Goal: Information Seeking & Learning: Check status

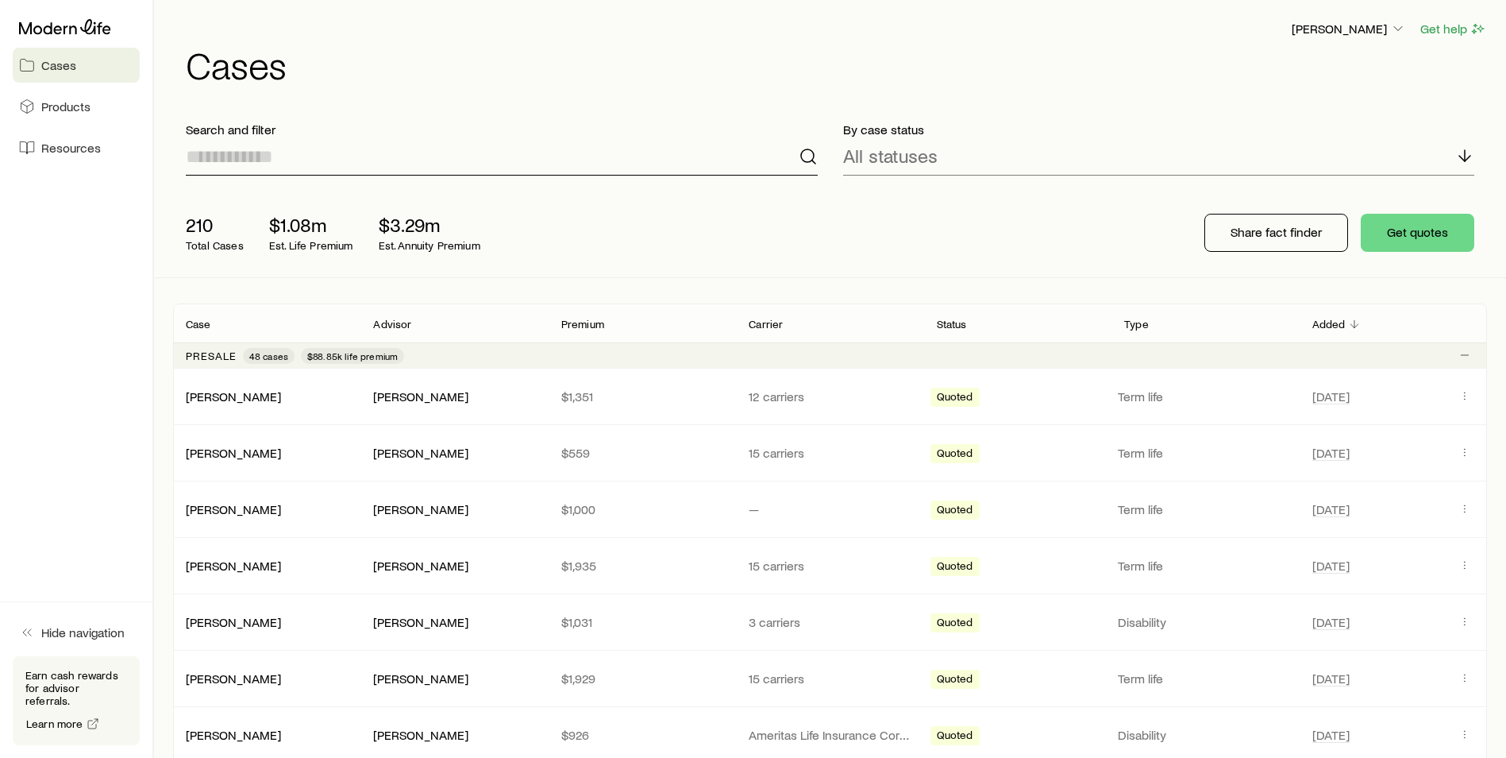
click at [513, 170] on input at bounding box center [502, 156] width 632 height 38
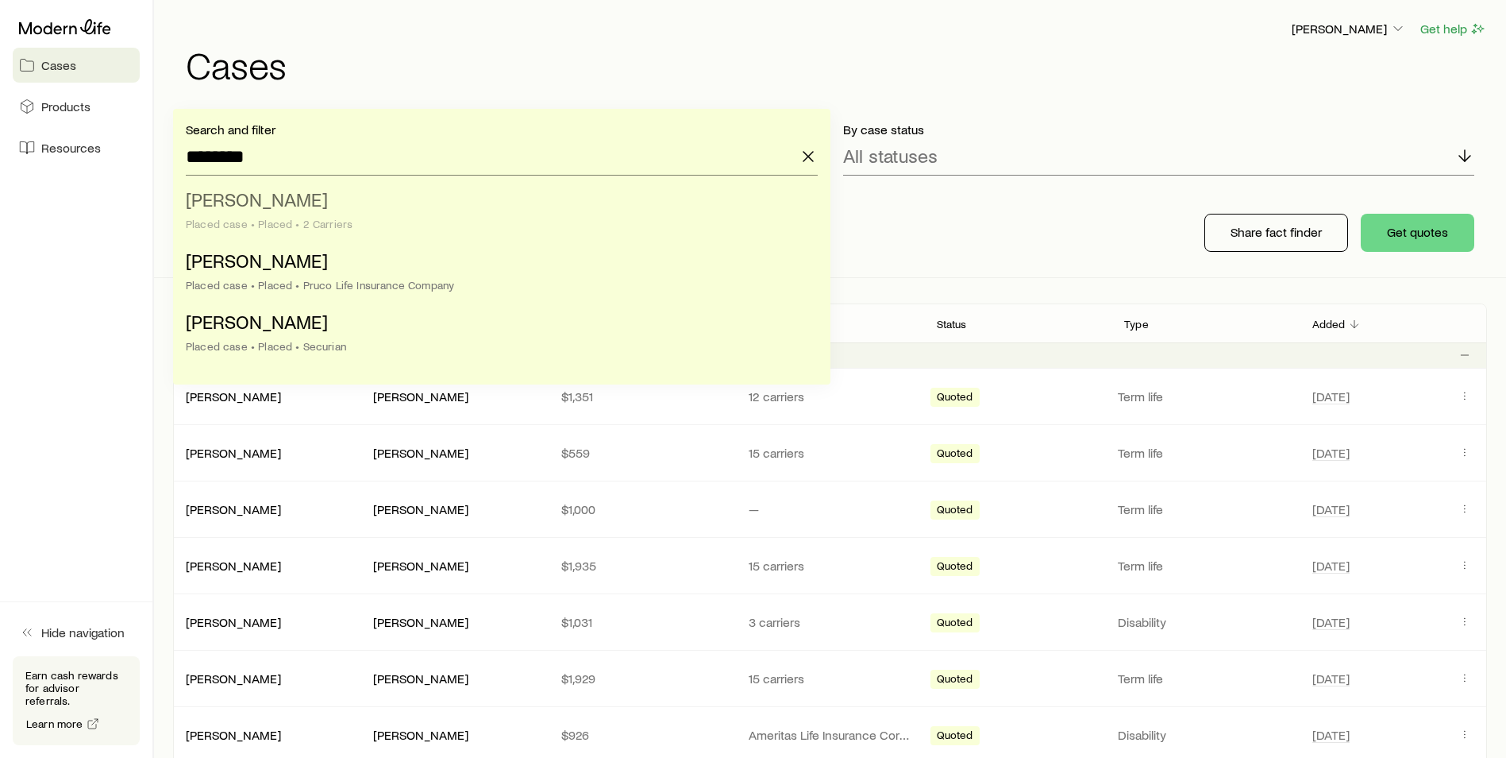
click at [275, 203] on span "[PERSON_NAME]" at bounding box center [257, 198] width 142 height 23
type input "**********"
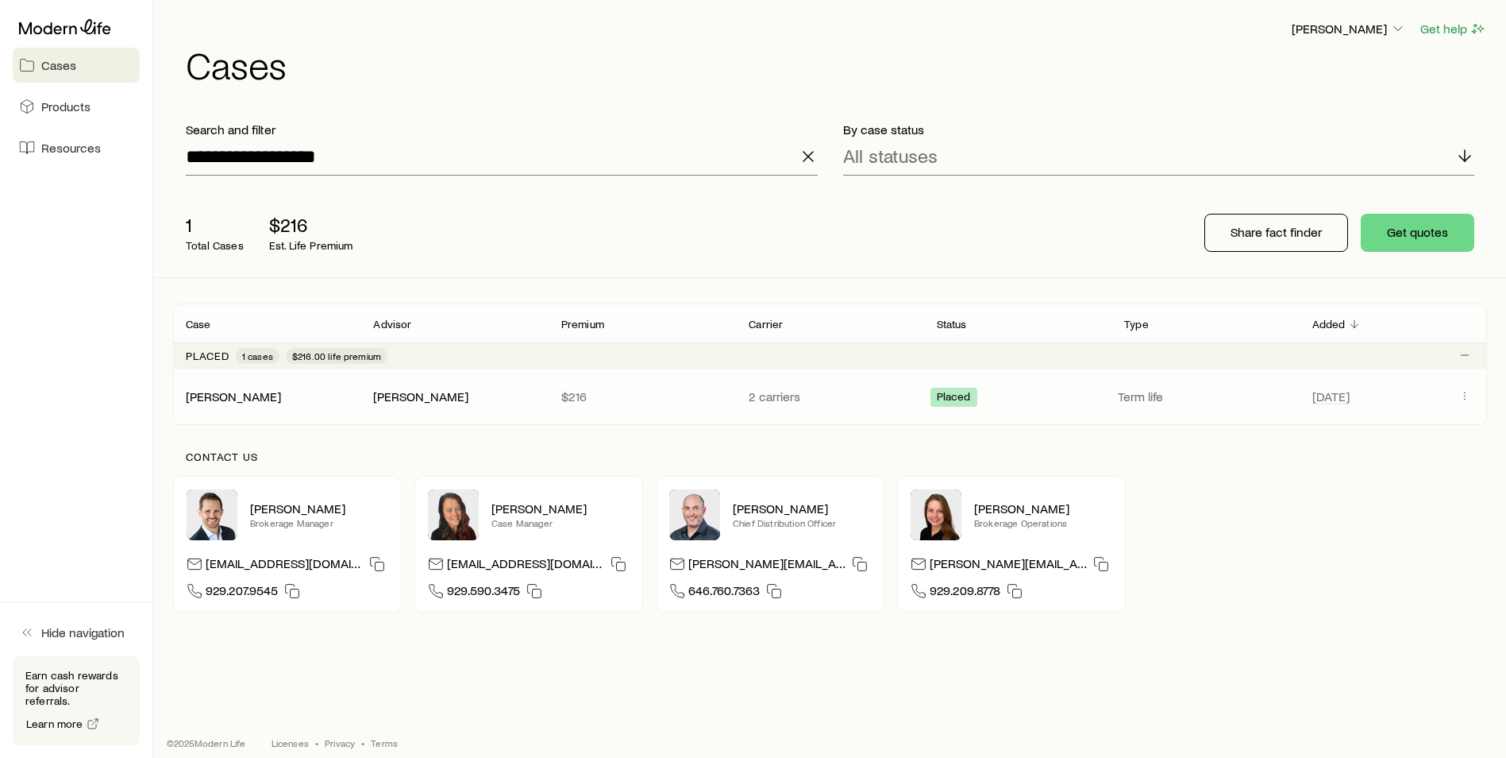
click at [507, 400] on div "[PERSON_NAME]" at bounding box center [454, 396] width 162 height 17
click at [262, 403] on div "[PERSON_NAME]" at bounding box center [233, 396] width 95 height 17
click at [266, 392] on link "[PERSON_NAME]" at bounding box center [234, 395] width 95 height 15
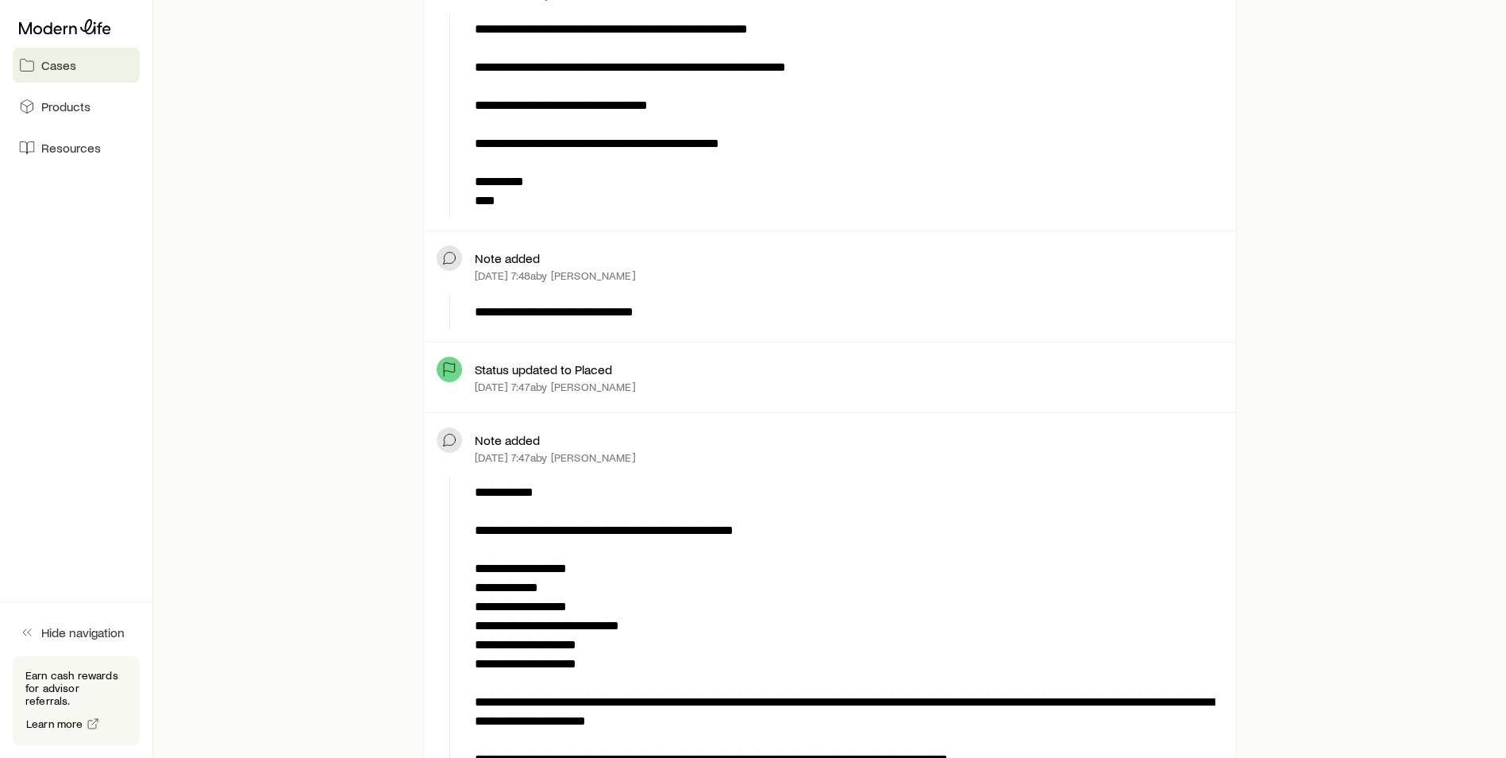
scroll to position [6432, 0]
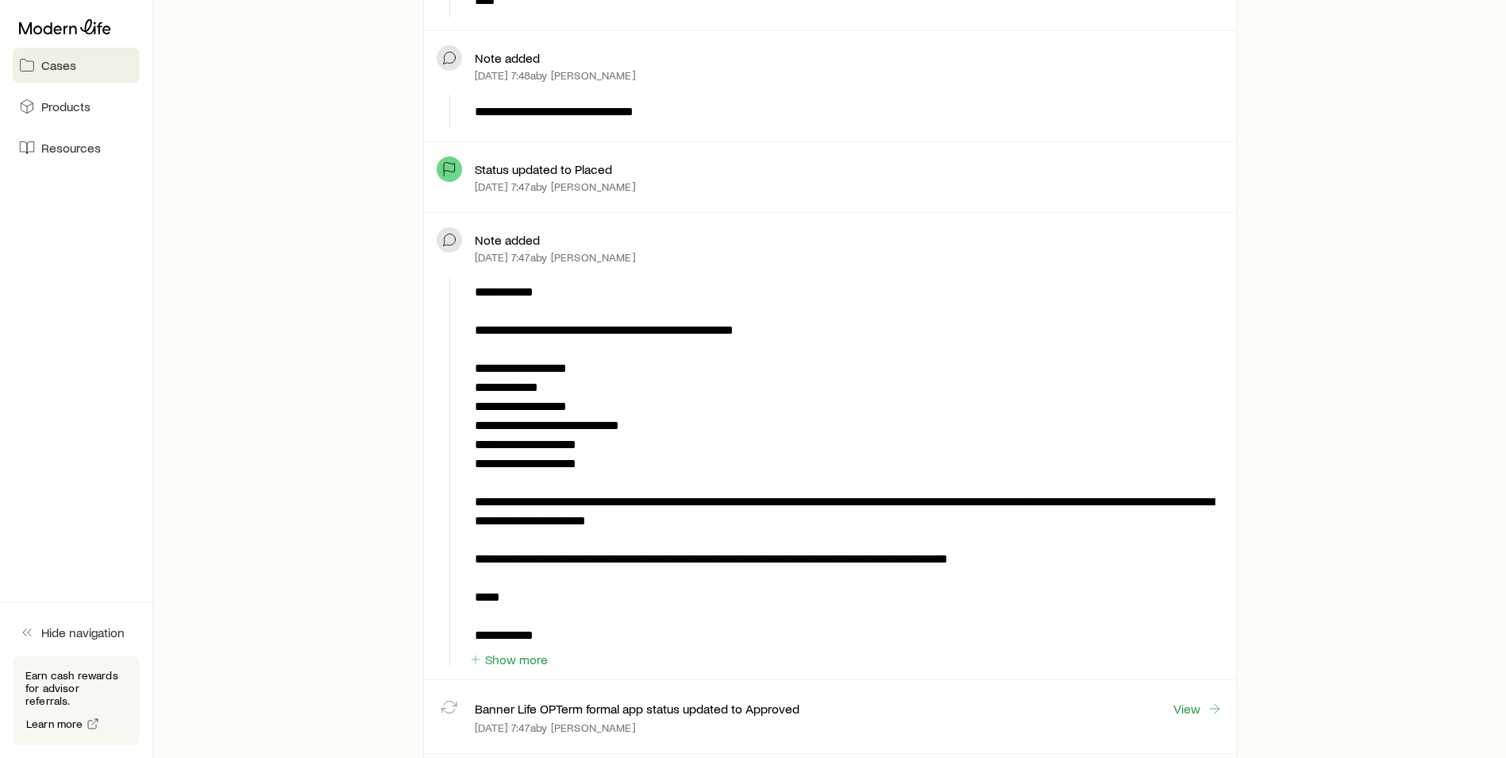
scroll to position [6591, 0]
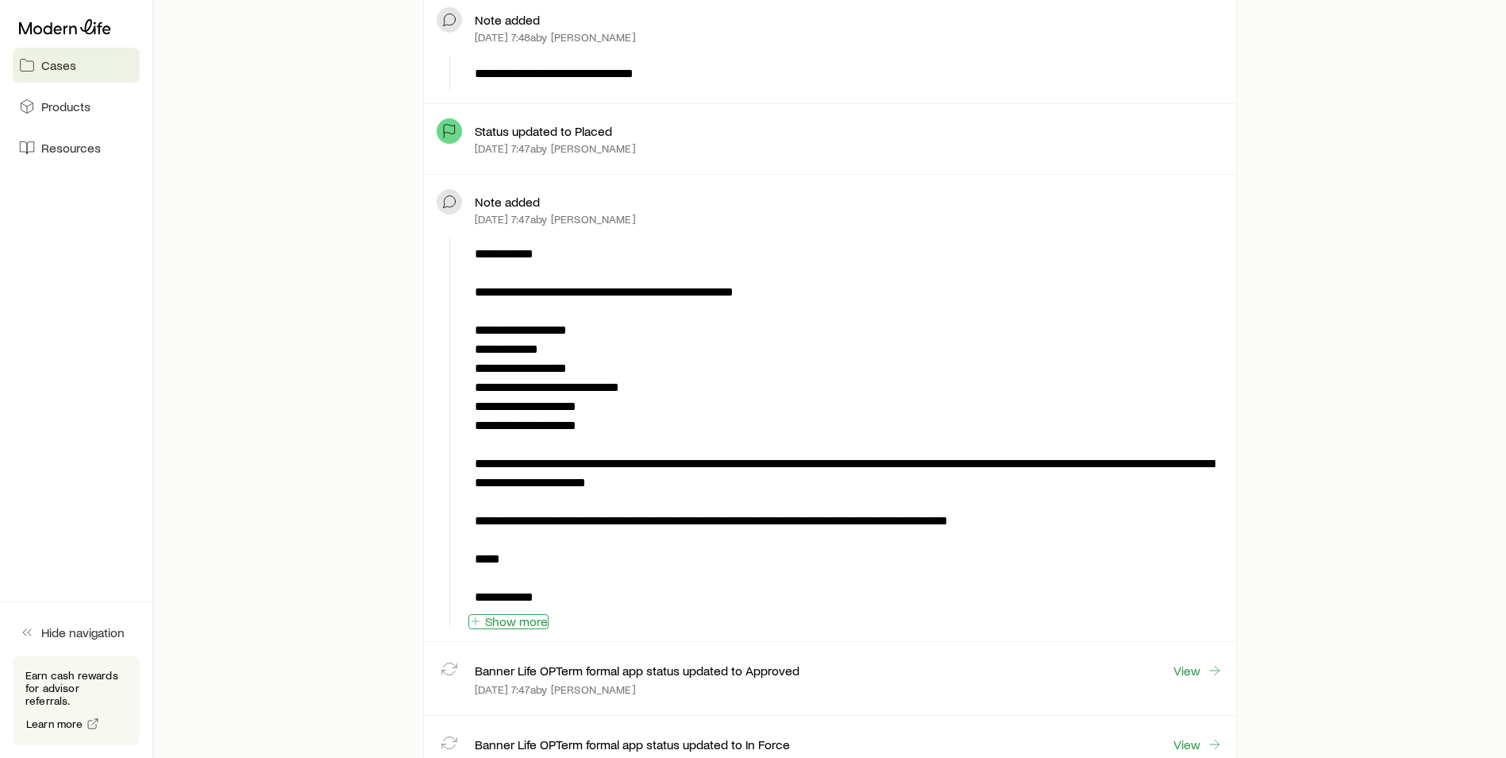
click at [503, 614] on button "Show more" at bounding box center [509, 621] width 80 height 15
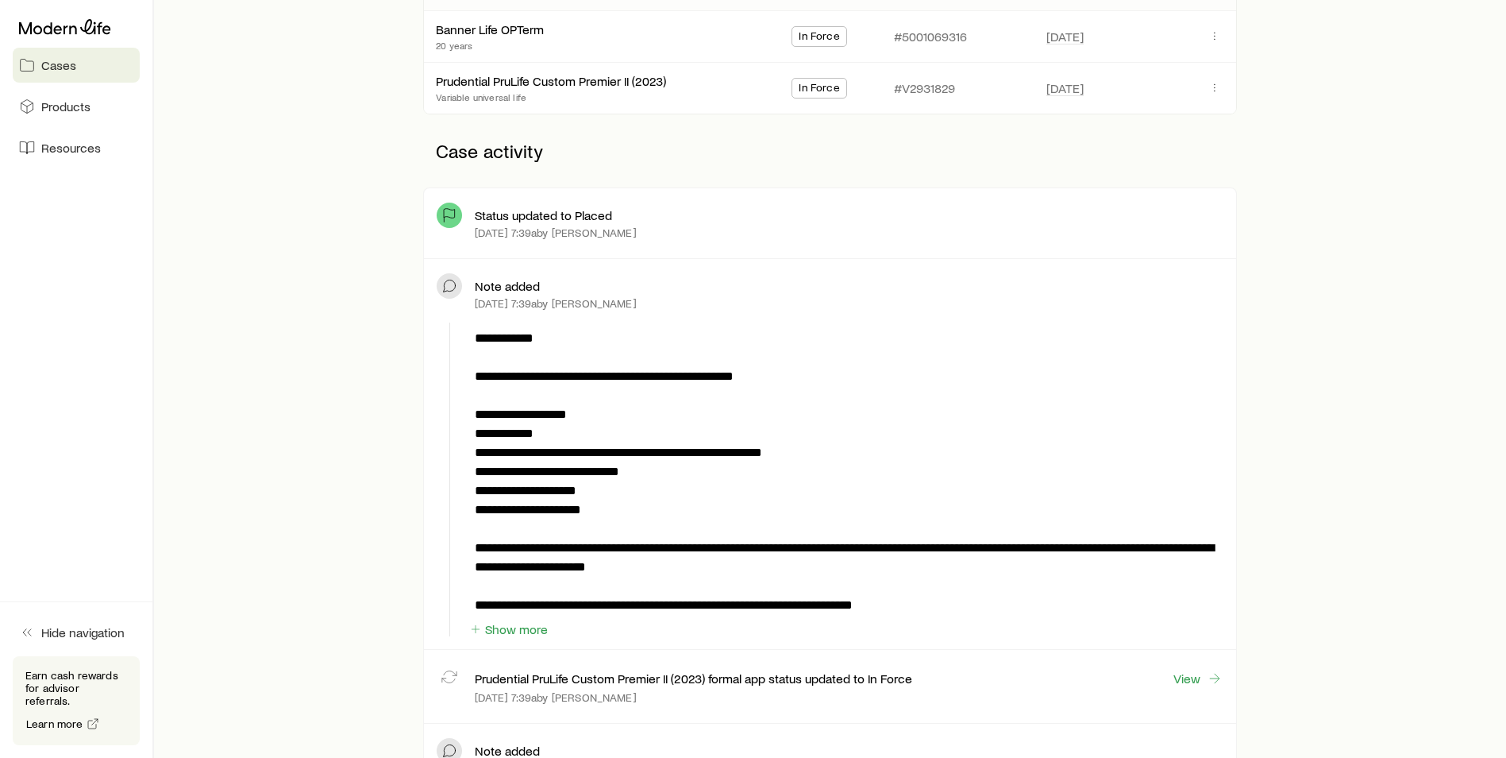
scroll to position [0, 0]
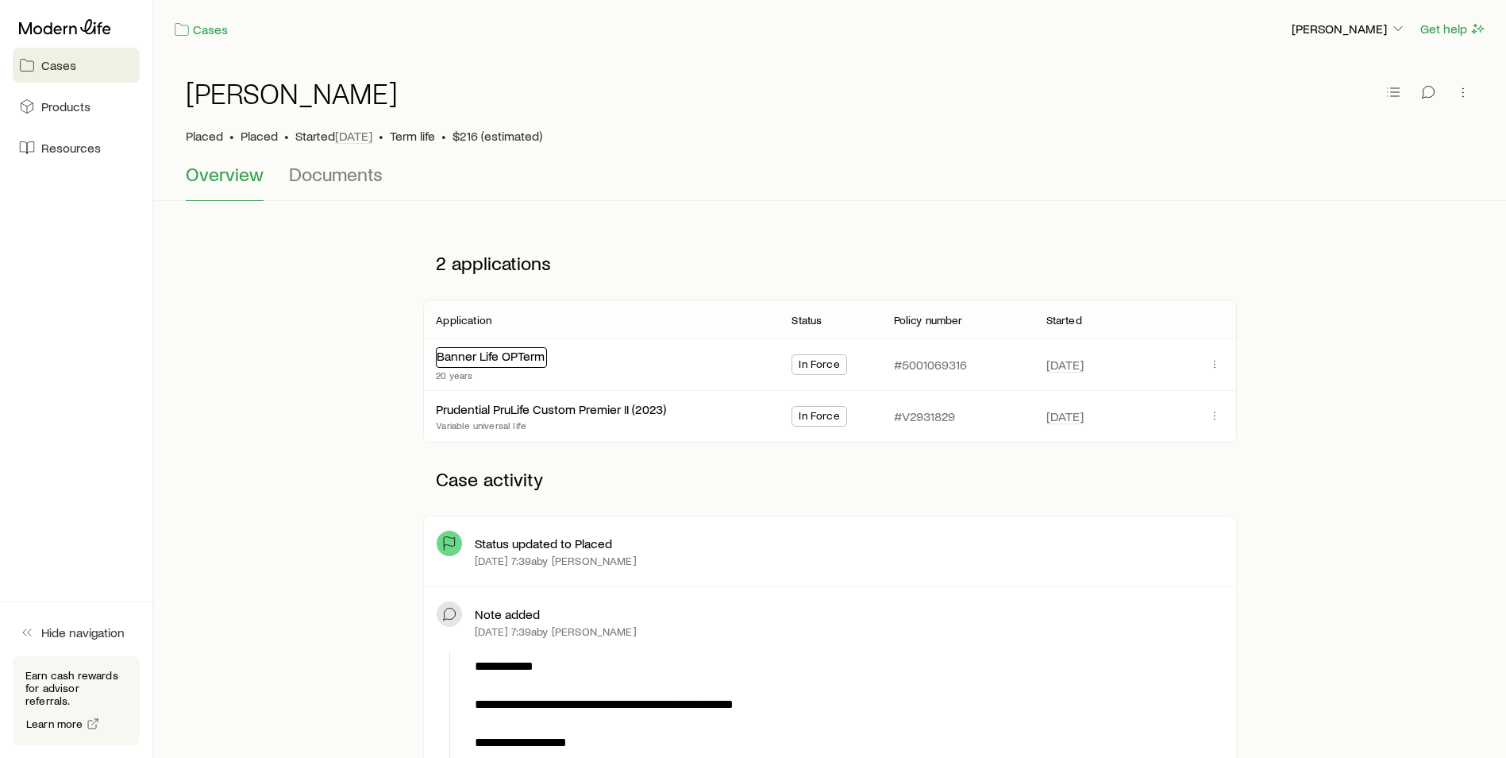
click at [492, 360] on link "Banner Life OPTerm" at bounding box center [491, 355] width 108 height 15
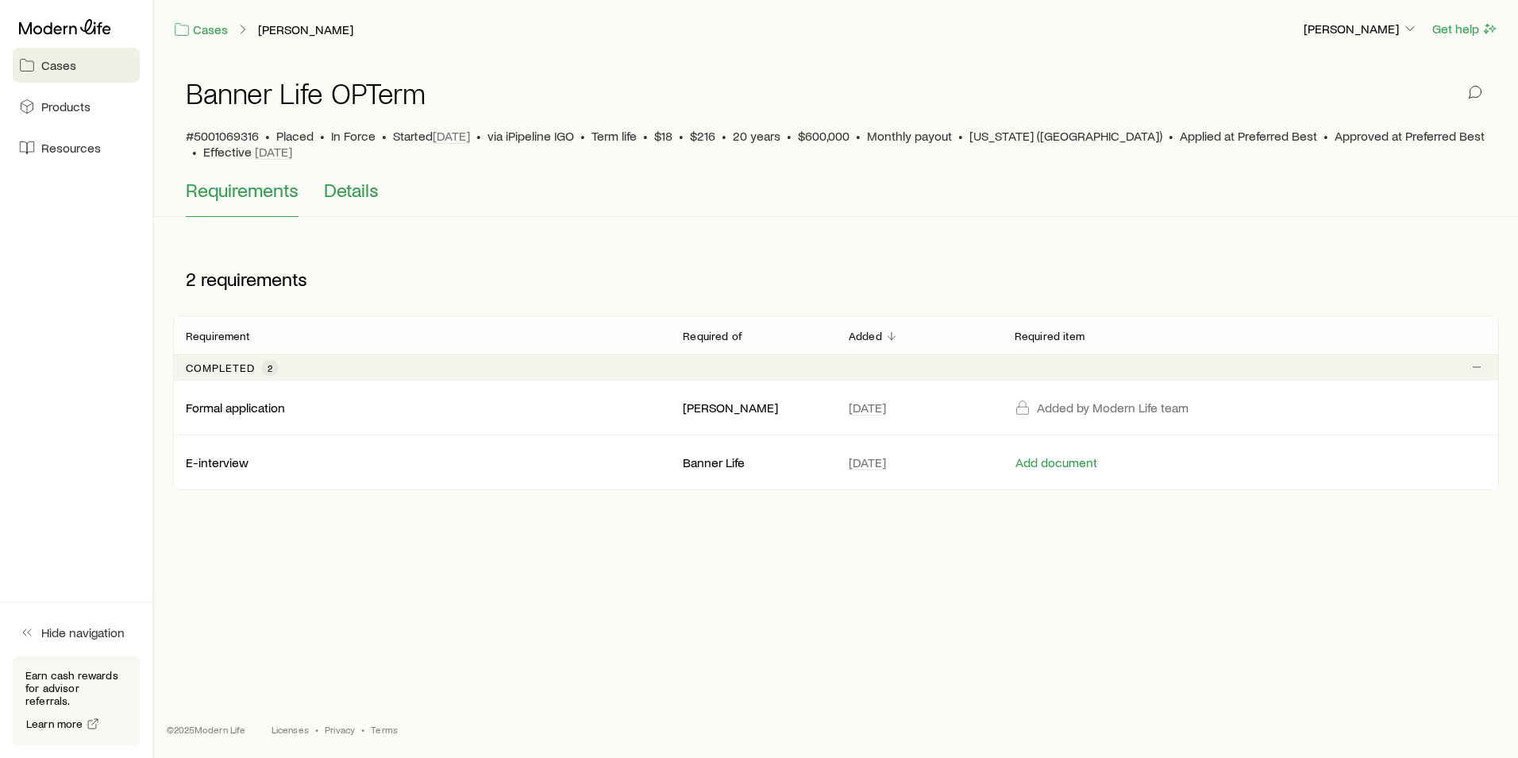
click at [355, 187] on button "Details" at bounding box center [351, 198] width 55 height 38
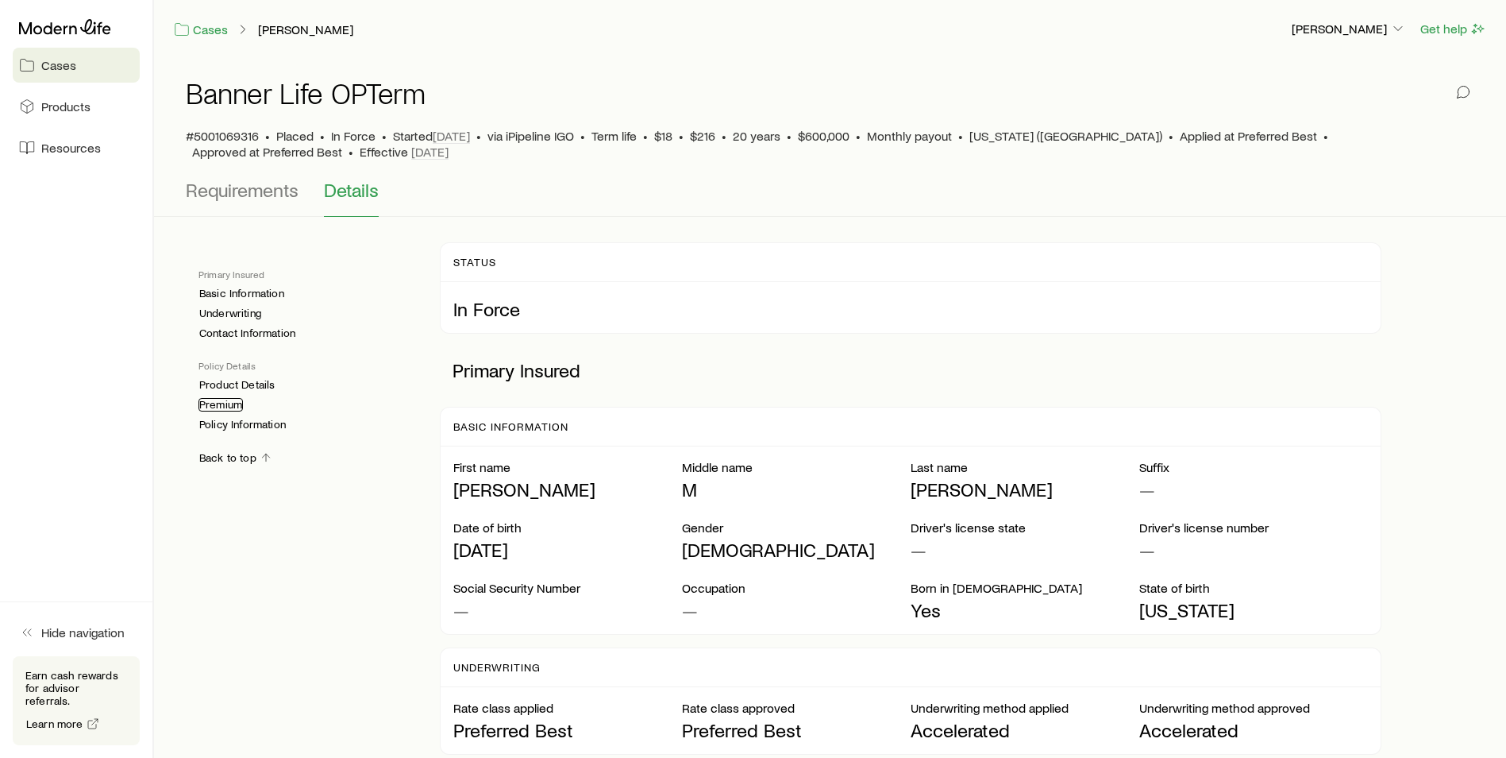
click at [225, 402] on link "Premium" at bounding box center [221, 405] width 44 height 14
click at [231, 203] on button "Requirements" at bounding box center [242, 198] width 113 height 38
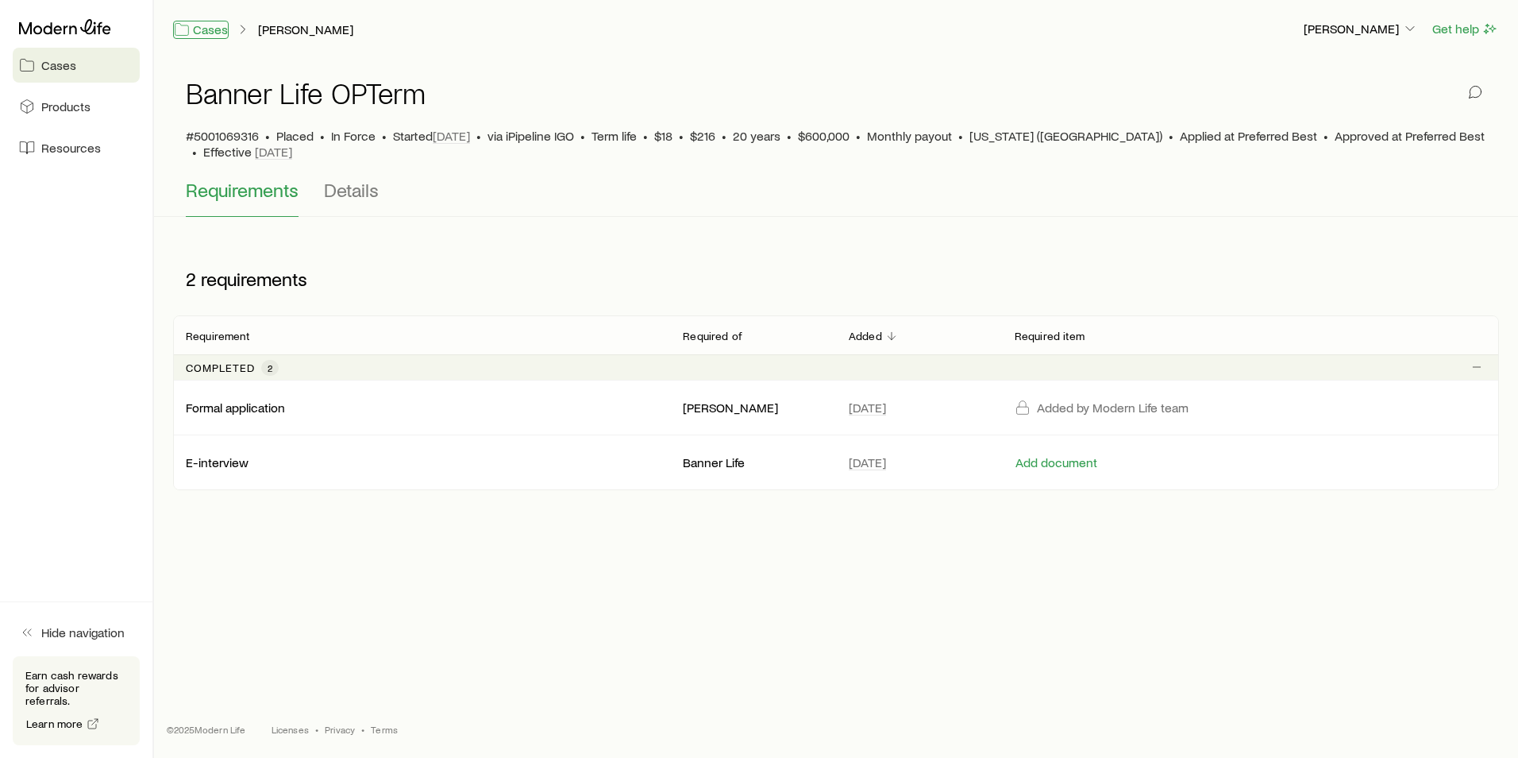
click at [206, 29] on link "Cases" at bounding box center [201, 30] width 56 height 18
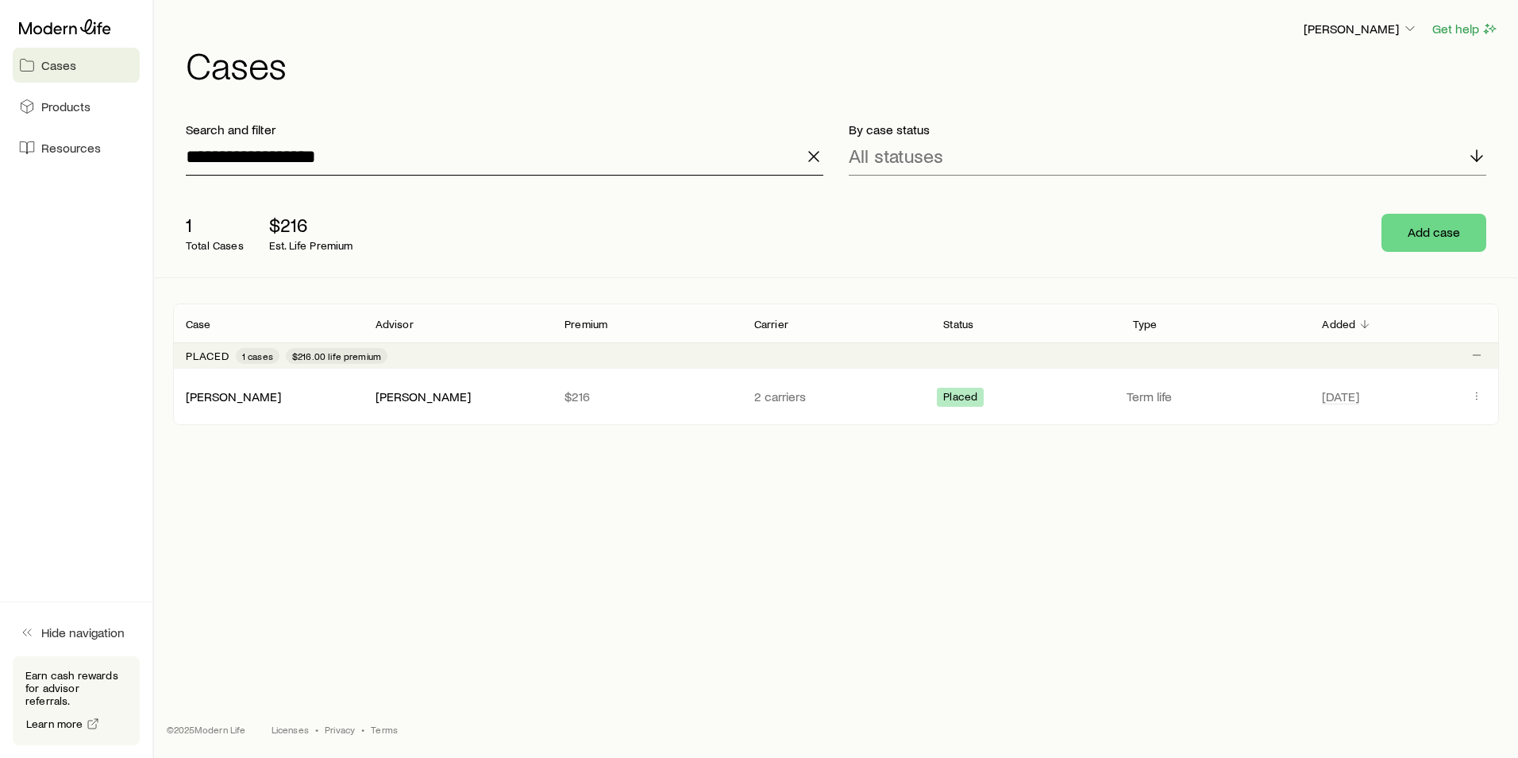
click at [344, 148] on input "**********" at bounding box center [505, 156] width 638 height 38
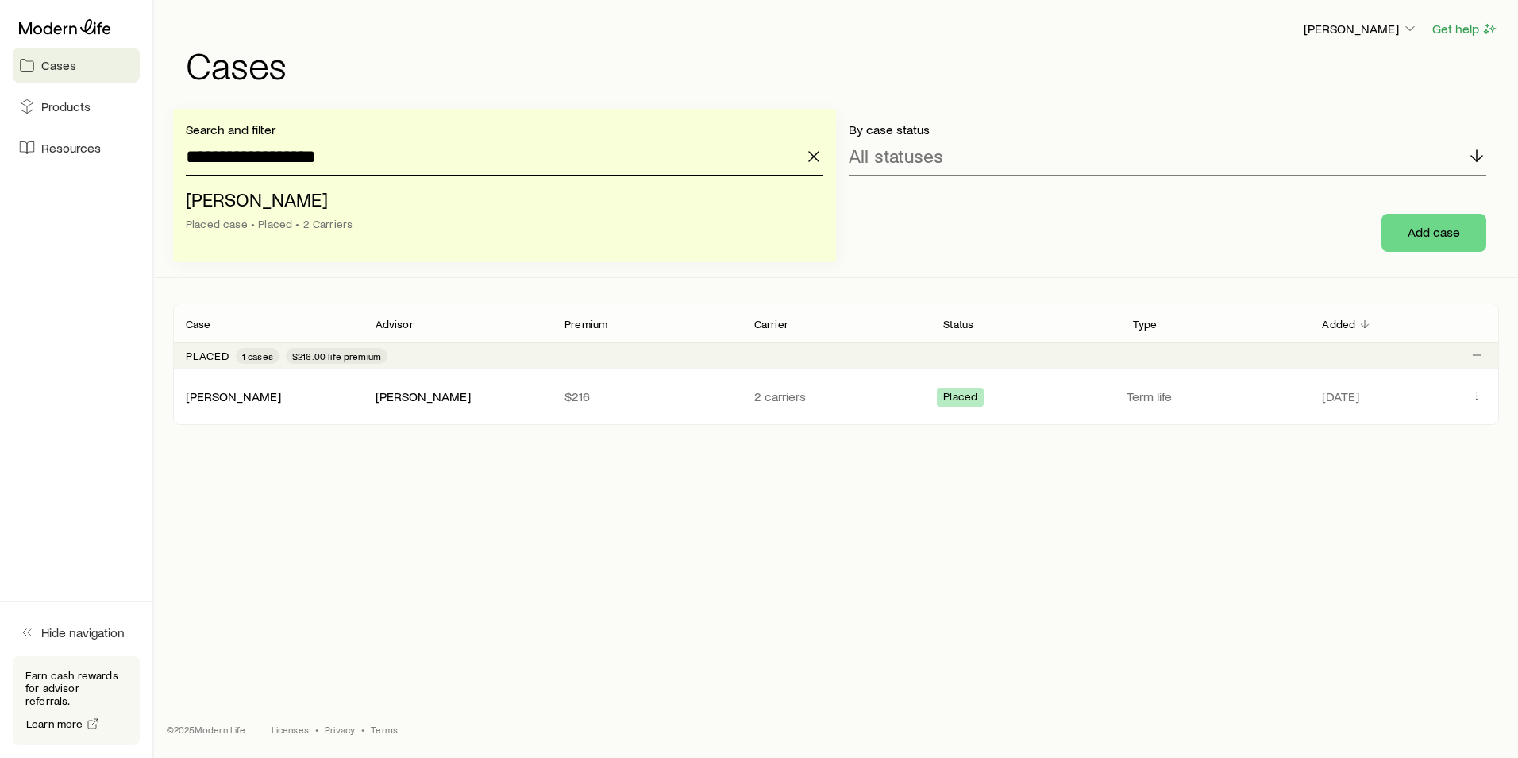
click at [344, 148] on input "**********" at bounding box center [505, 156] width 638 height 38
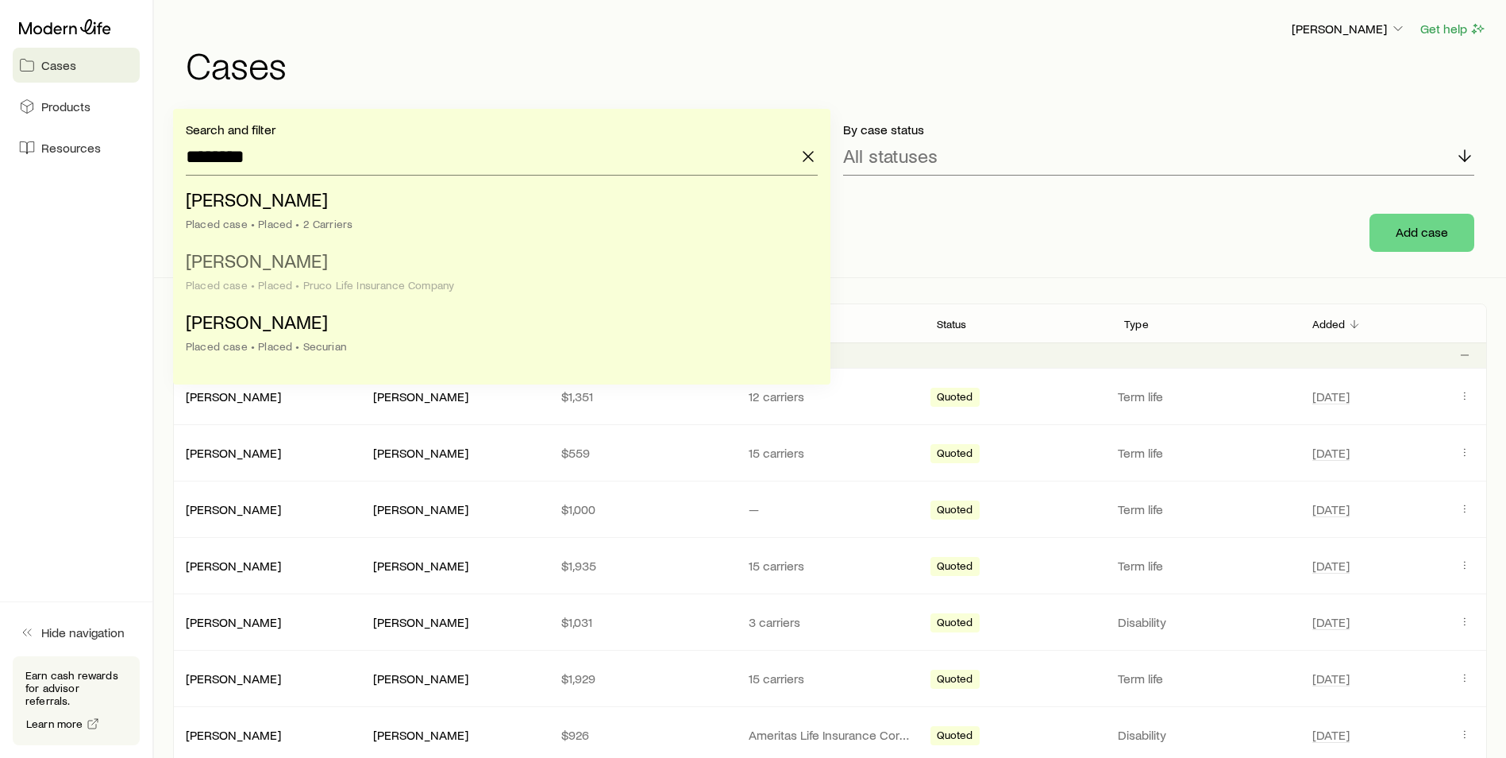
click at [343, 272] on li "[PERSON_NAME] Placed case • Placed • Pruco Life Insurance Company" at bounding box center [497, 273] width 623 height 61
type input "**********"
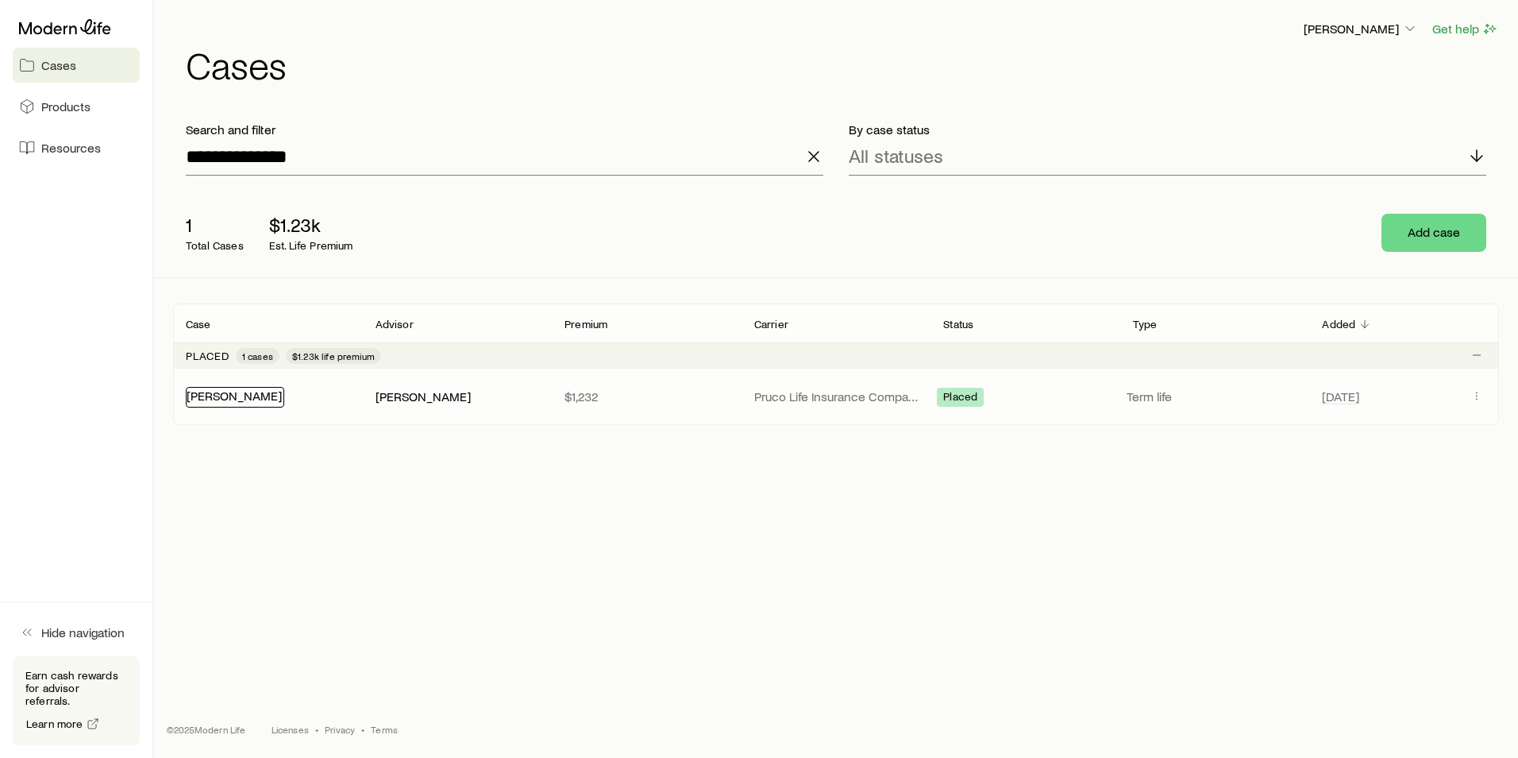
click at [237, 402] on link "[PERSON_NAME]" at bounding box center [234, 395] width 95 height 15
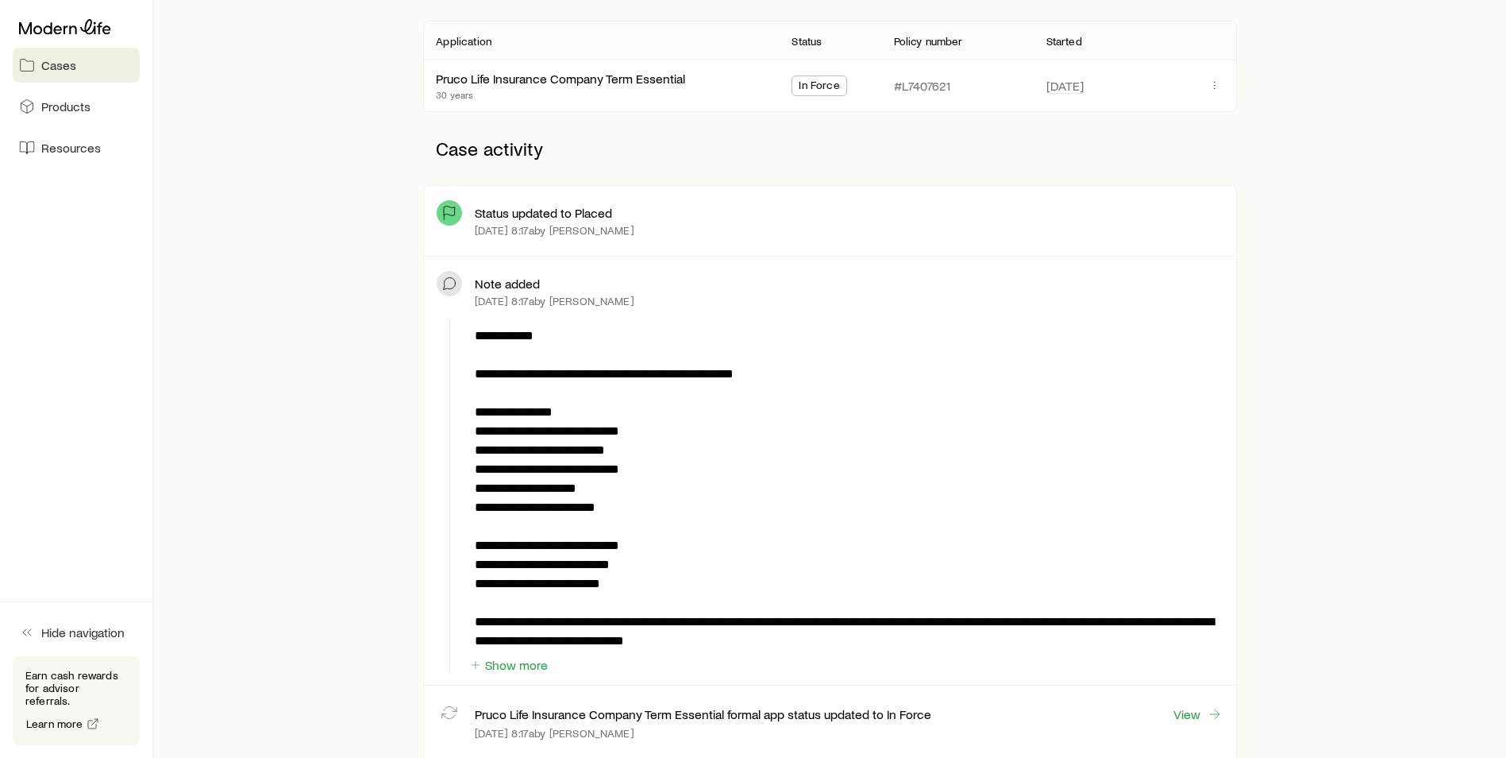
scroll to position [318, 0]
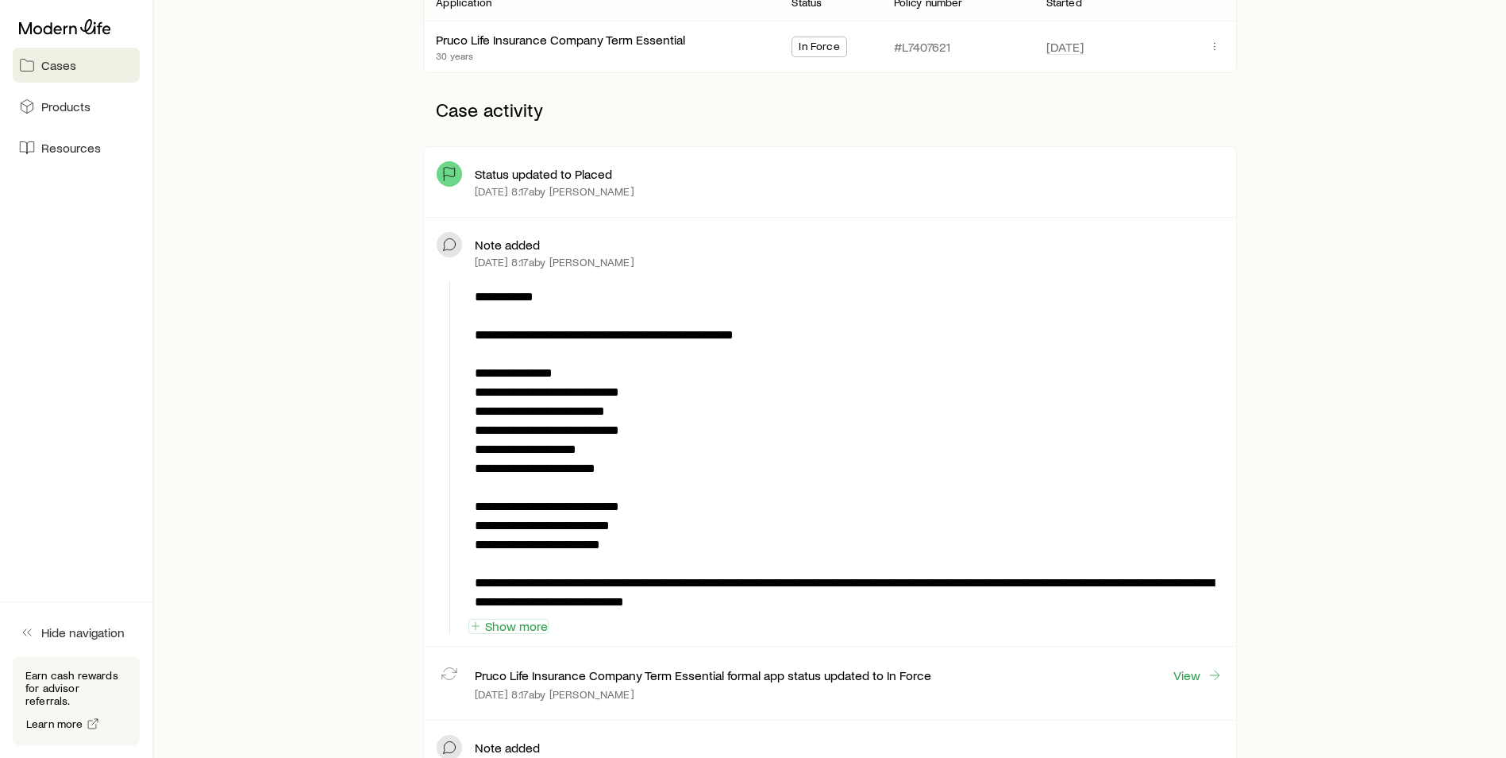
click at [498, 619] on button "Show more" at bounding box center [509, 626] width 80 height 15
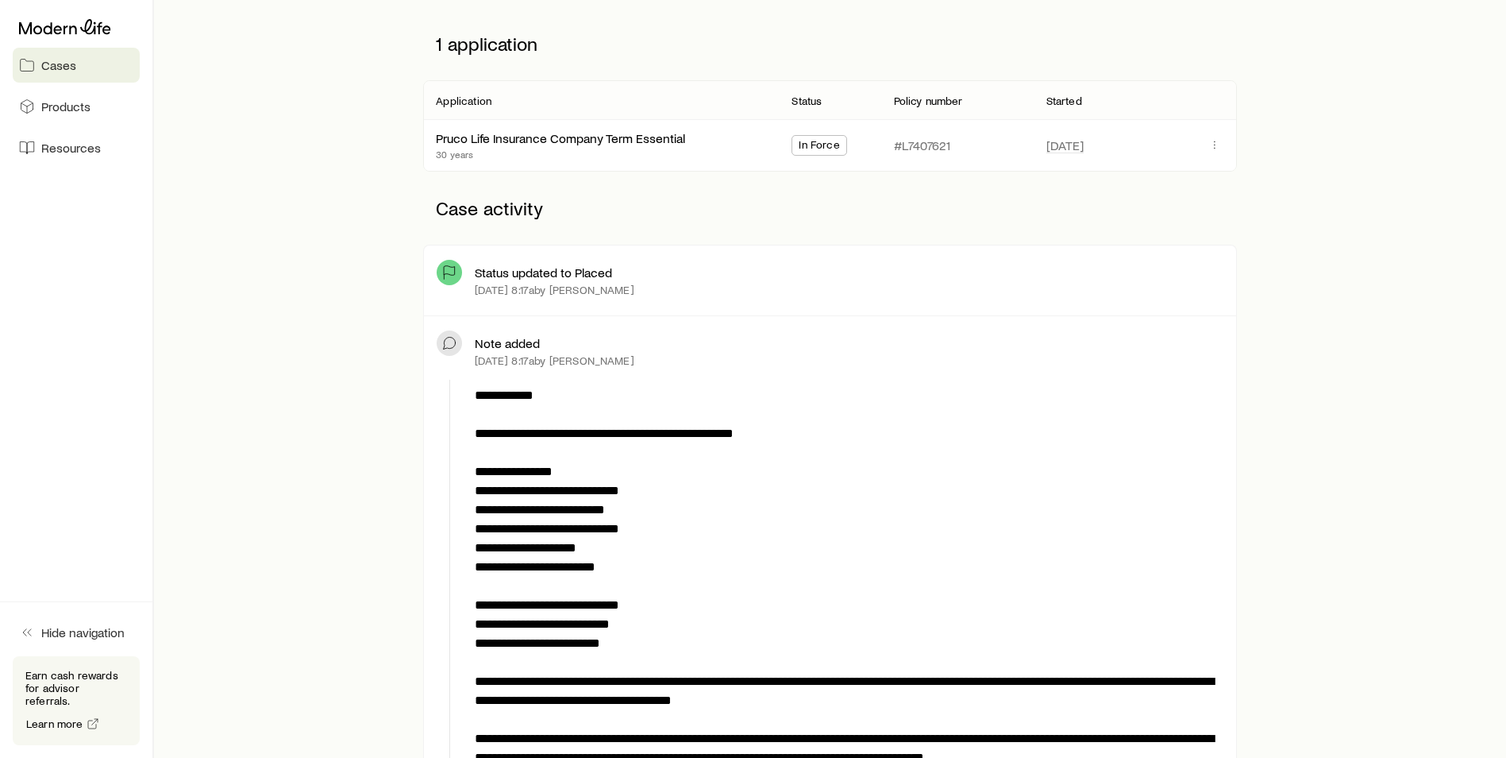
scroll to position [0, 0]
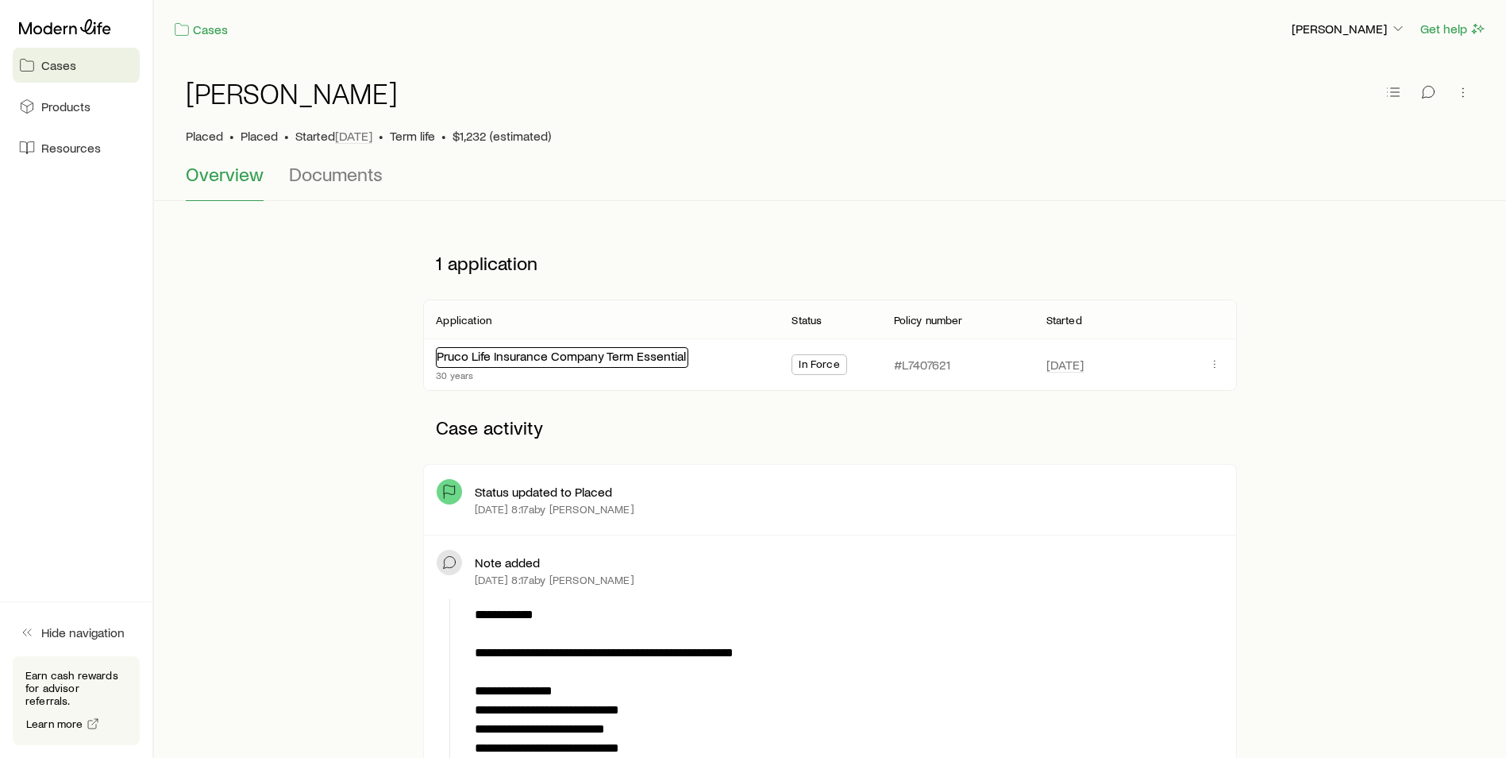
click at [532, 358] on link "Pruco Life Insurance Company Term Essential" at bounding box center [561, 355] width 249 height 15
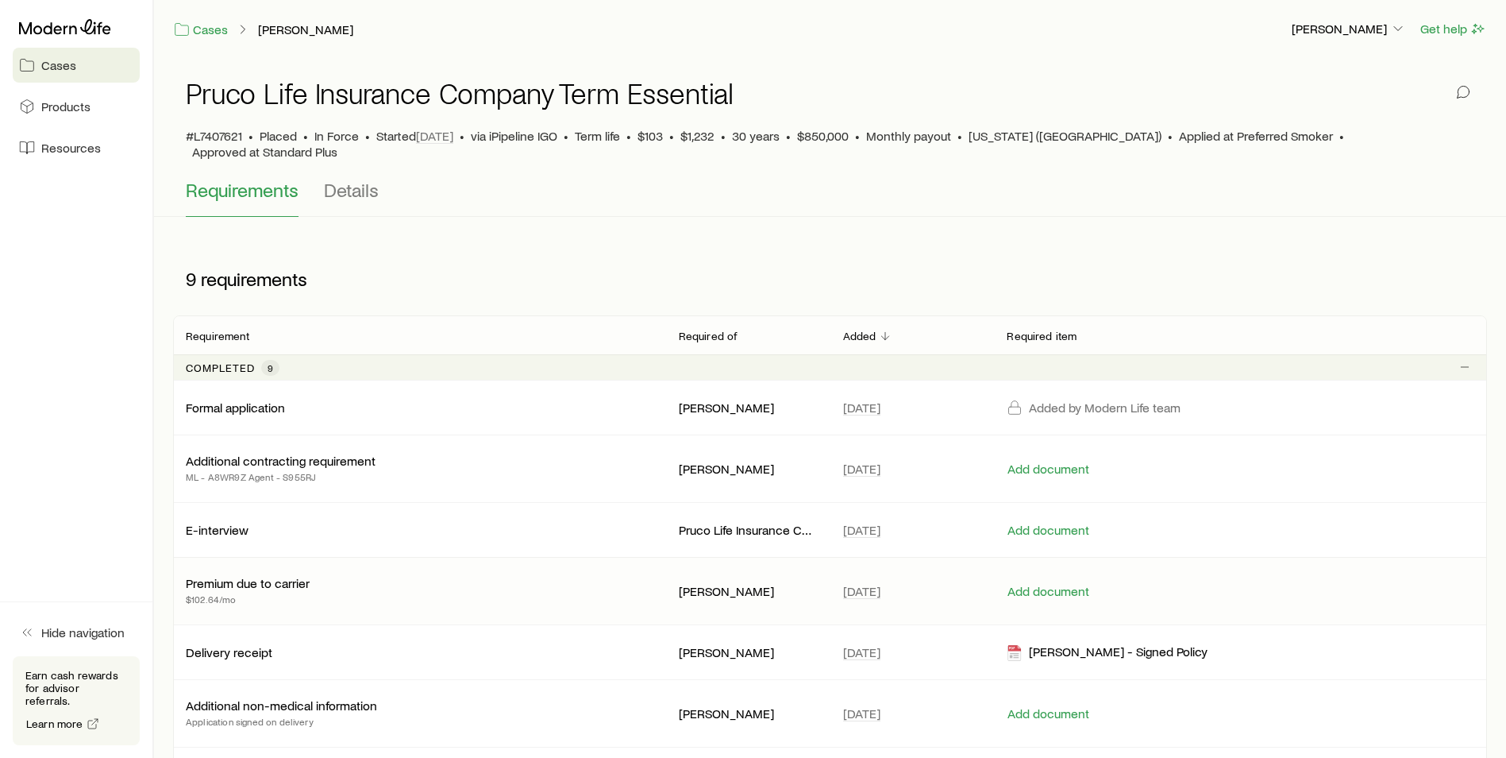
click at [278, 575] on p "Premium due to carrier" at bounding box center [248, 583] width 124 height 16
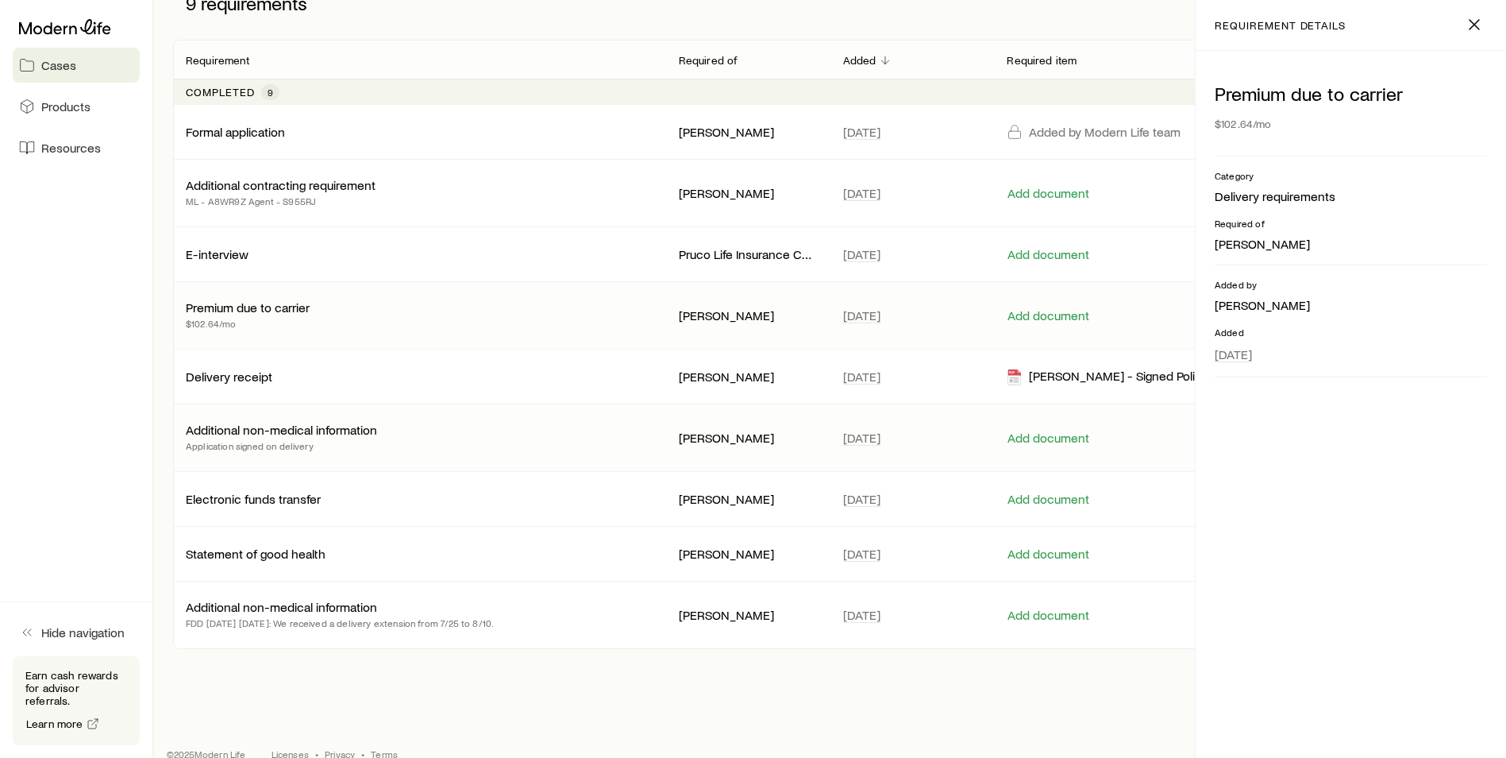
scroll to position [284, 0]
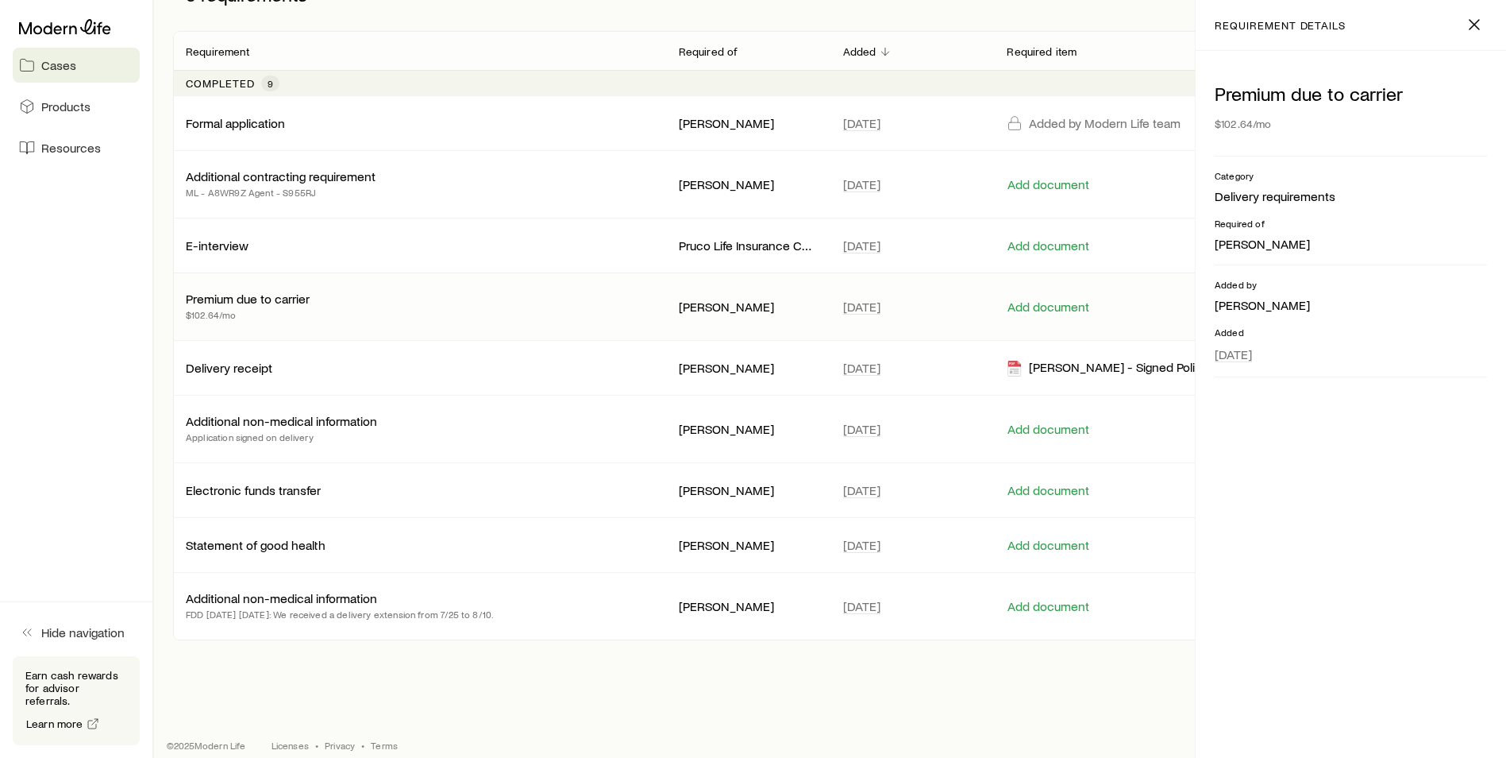
click at [433, 659] on div "Cases [PERSON_NAME] [PERSON_NAME] Get help Pruco Life Insurance Company Term Es…" at bounding box center [753, 245] width 1506 height 1058
click at [297, 482] on p "Electronic funds transfer" at bounding box center [253, 490] width 135 height 16
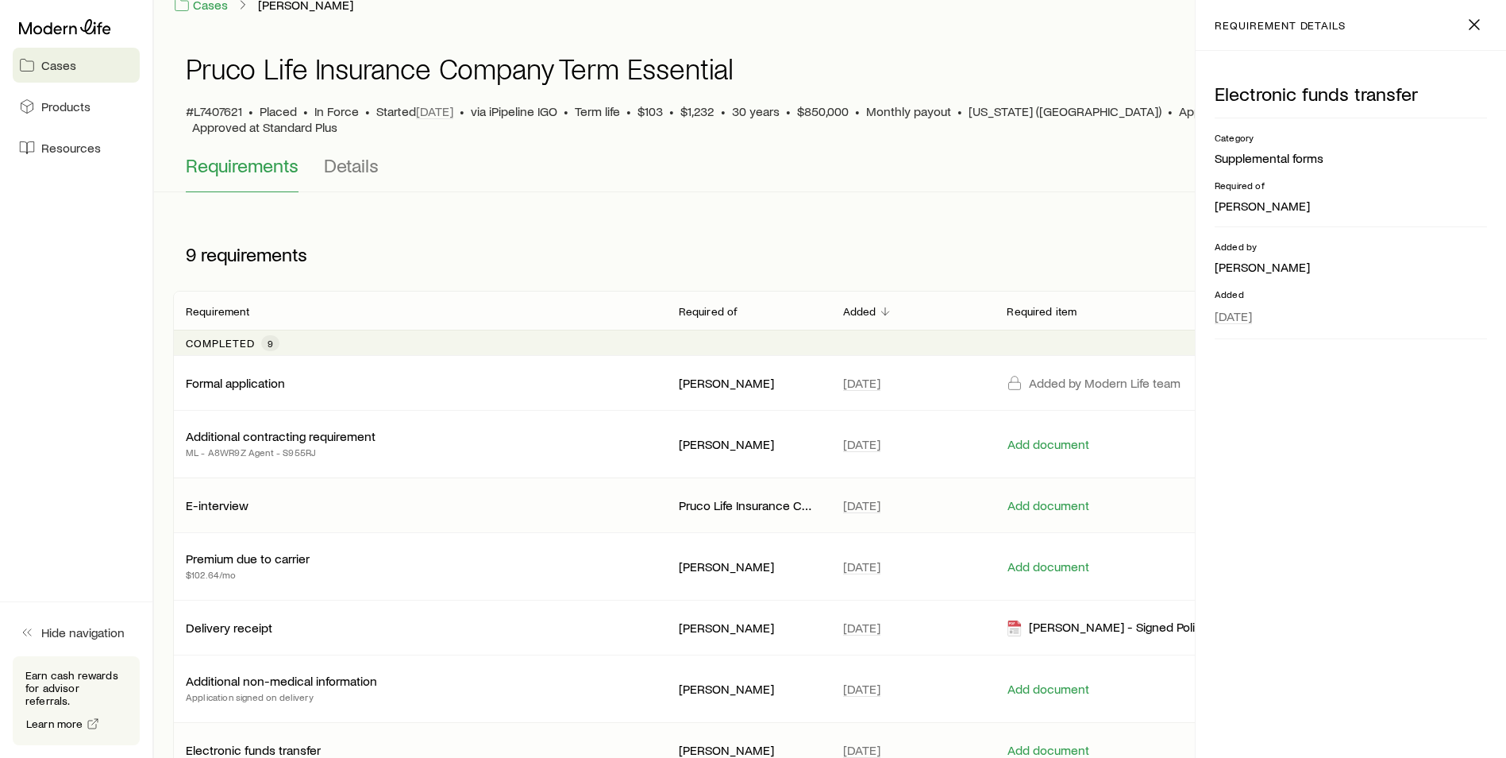
scroll to position [0, 0]
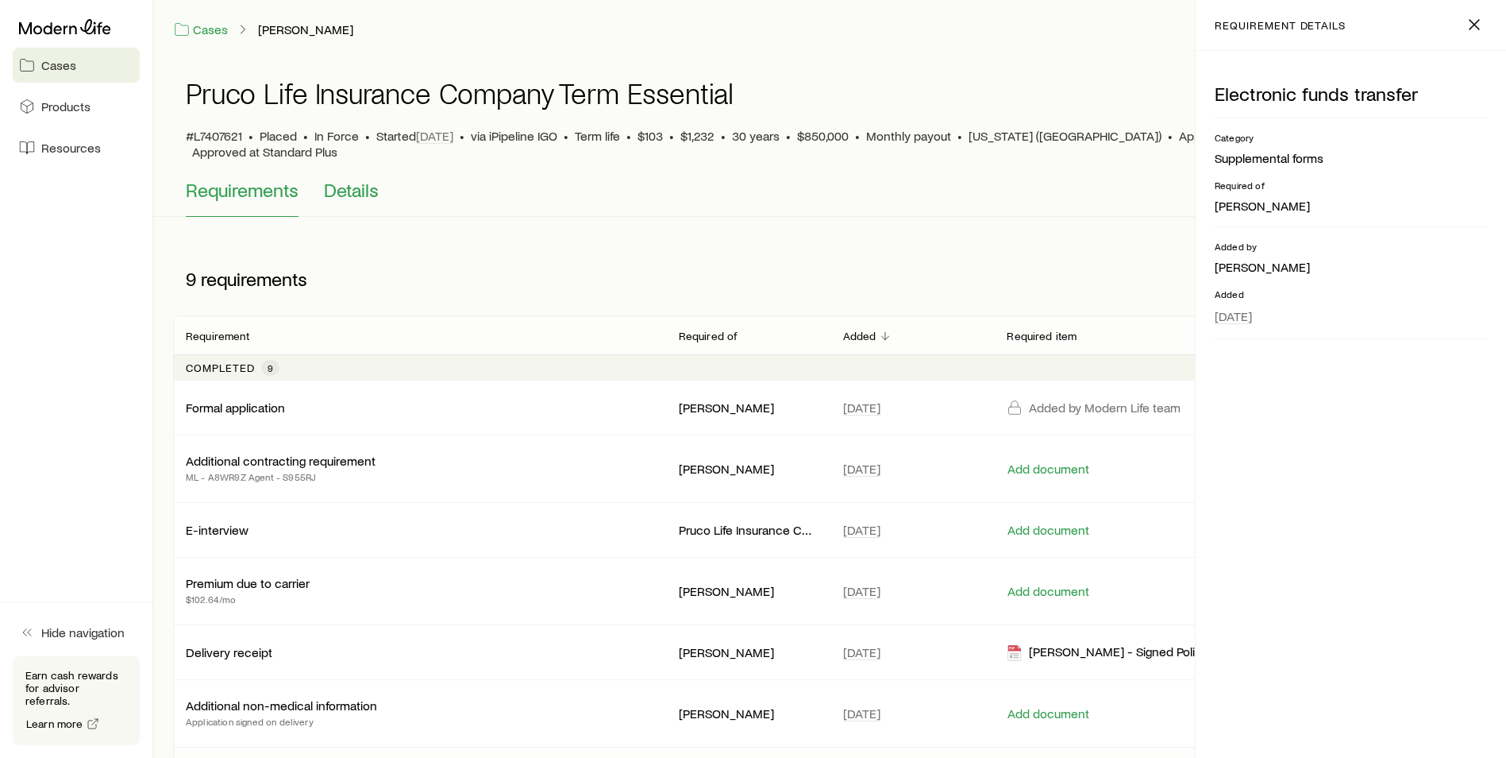
click at [331, 183] on span "Details" at bounding box center [351, 190] width 55 height 22
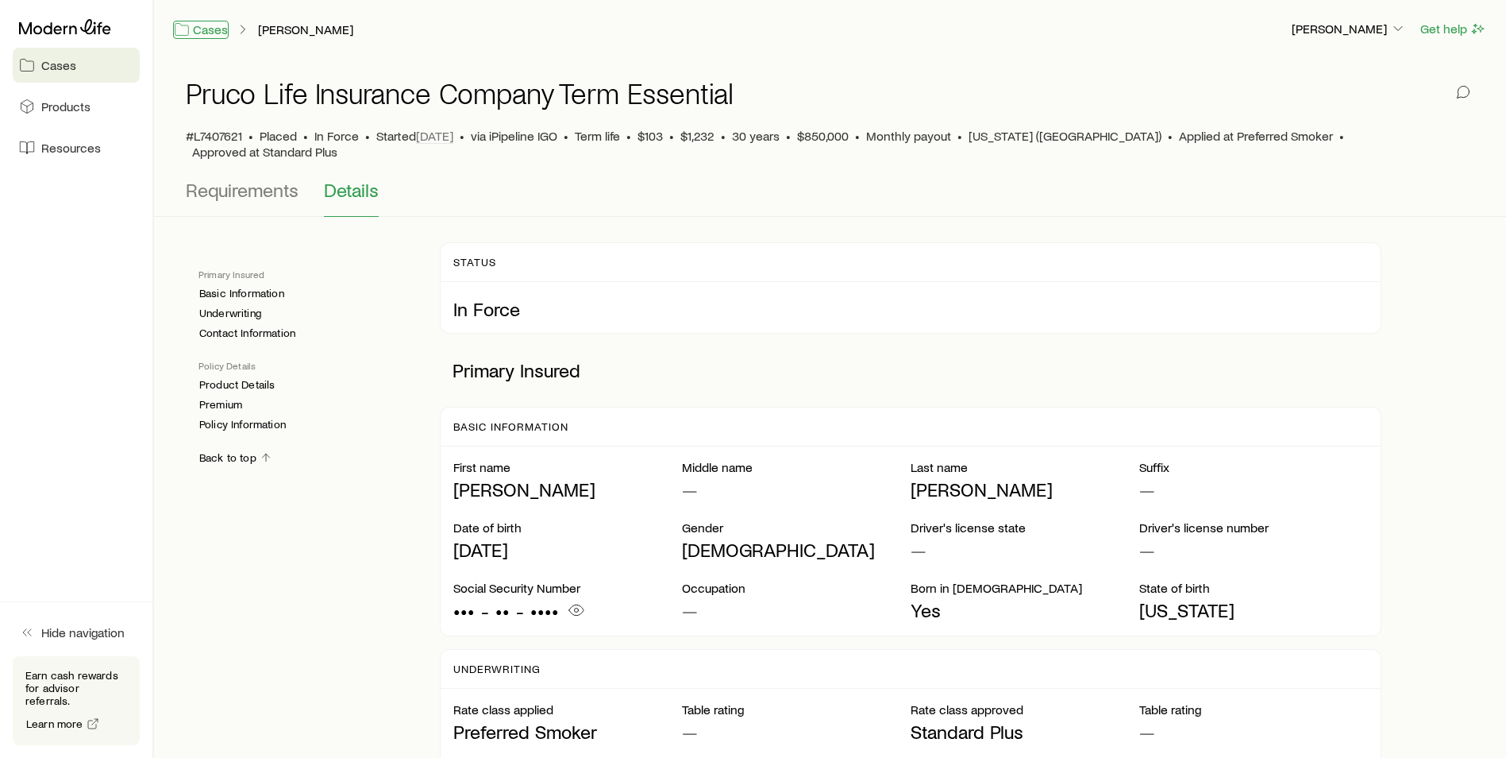
click at [198, 31] on link "Cases" at bounding box center [201, 30] width 56 height 18
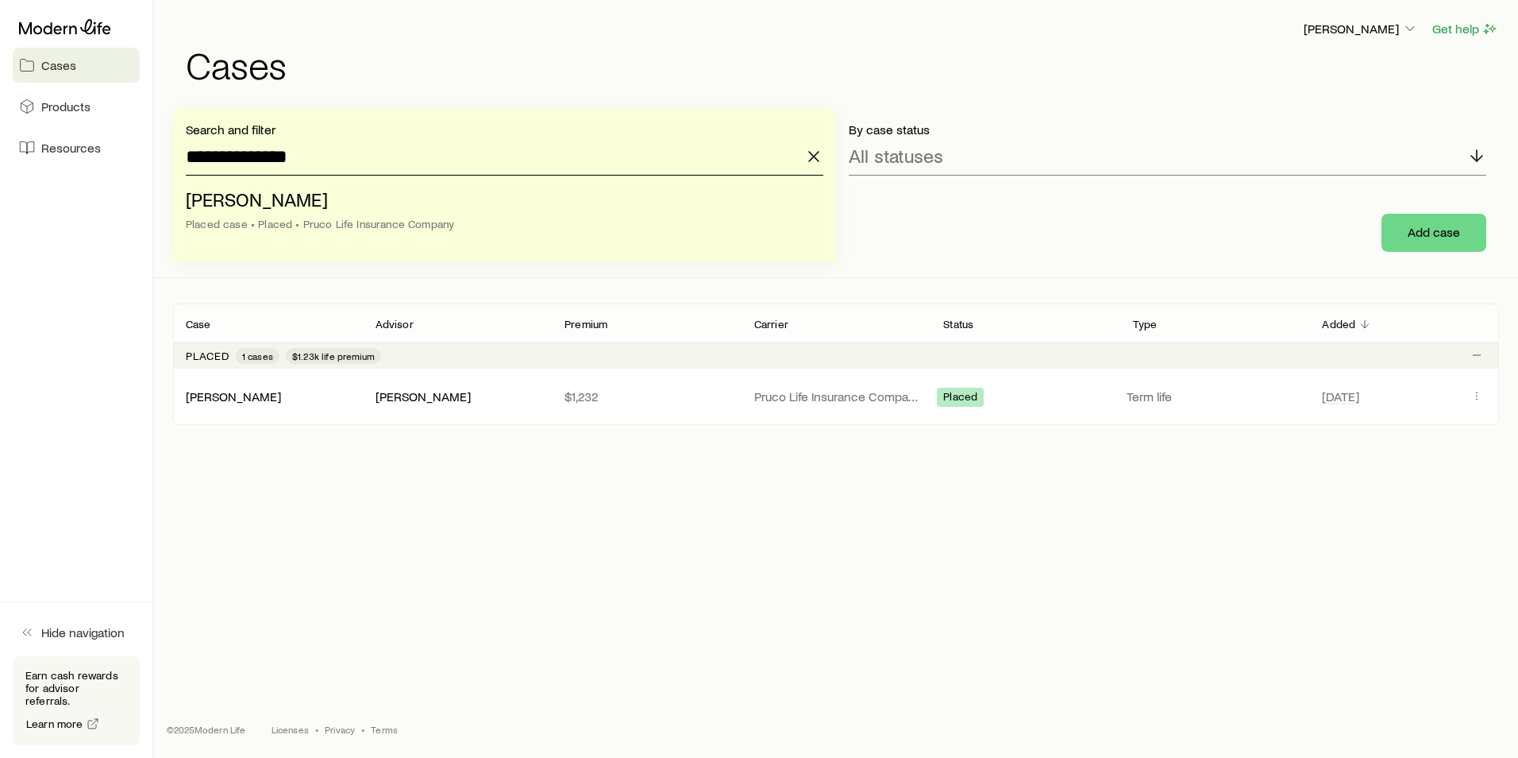
click at [311, 164] on input "**********" at bounding box center [505, 156] width 638 height 38
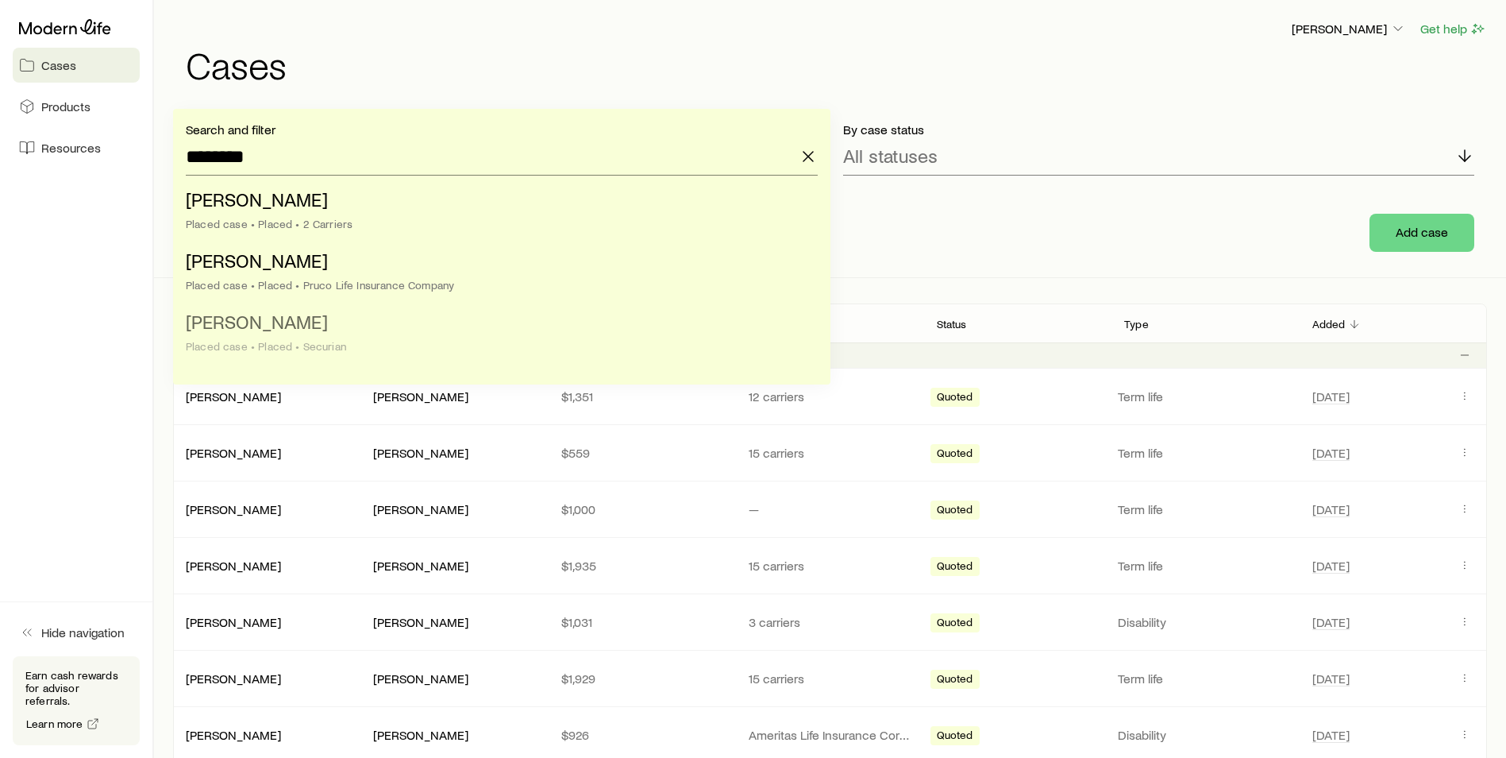
click at [330, 330] on li "[PERSON_NAME] Placed case • Placed • Securian" at bounding box center [497, 334] width 623 height 61
type input "**********"
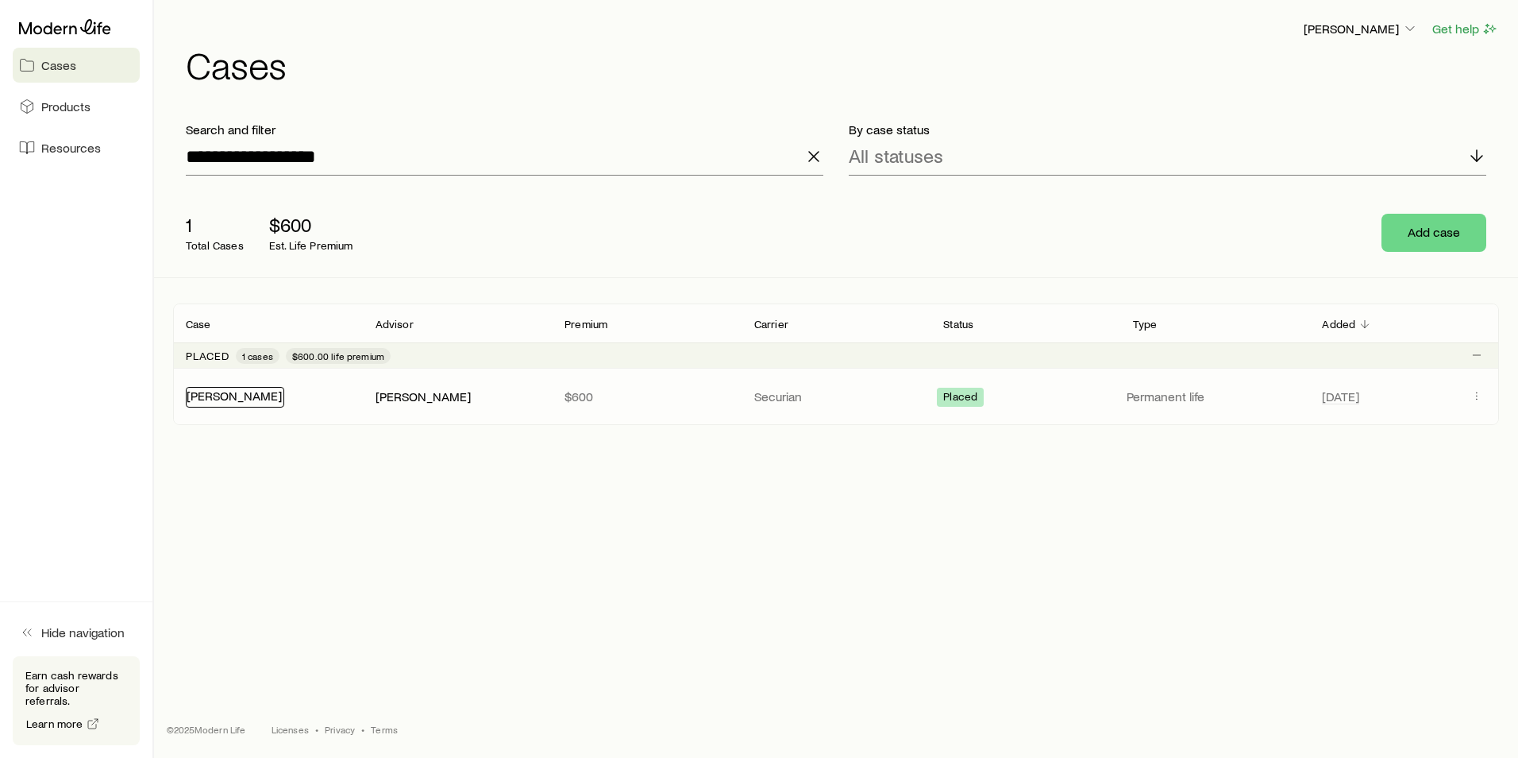
click at [241, 399] on link "[PERSON_NAME]" at bounding box center [234, 395] width 95 height 15
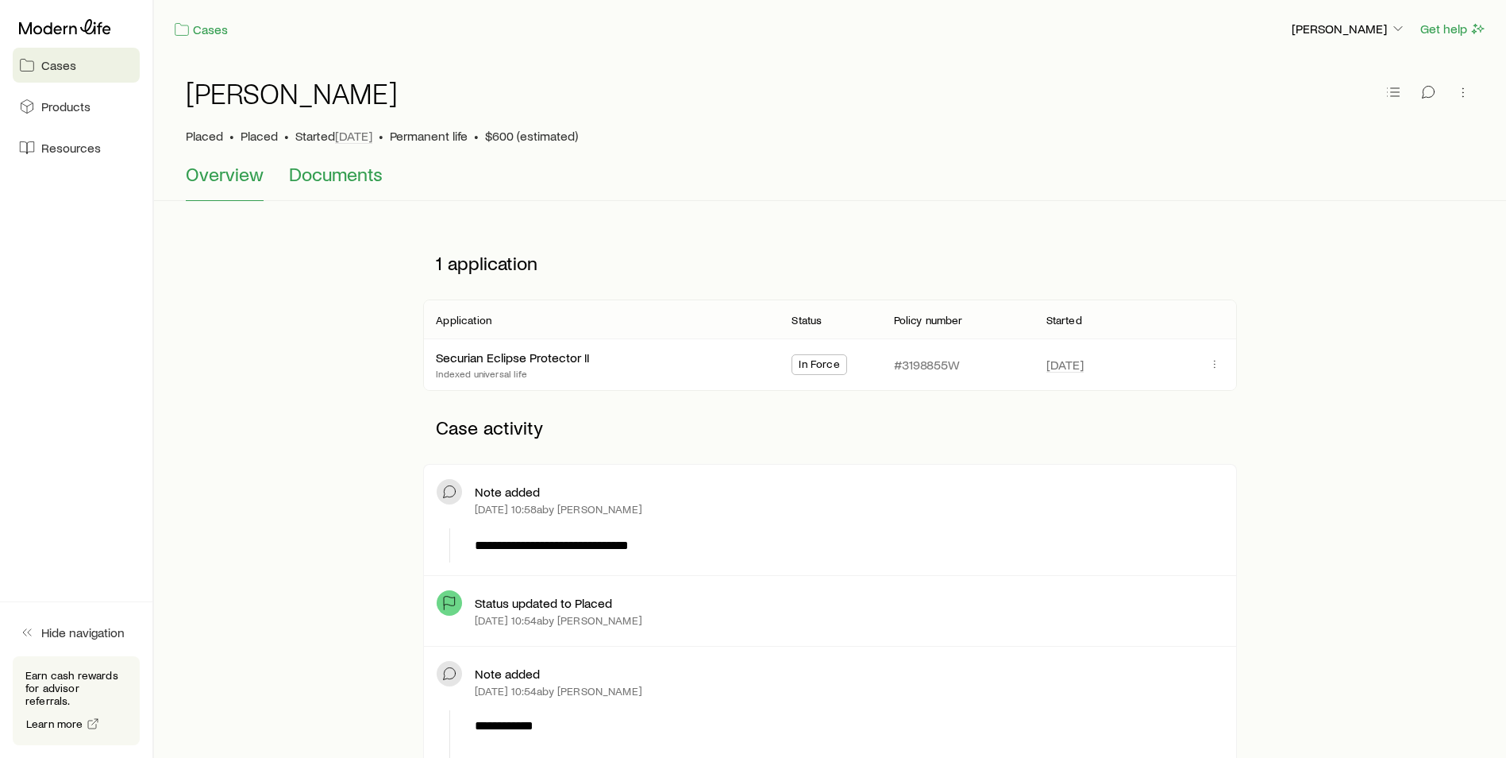
click at [338, 169] on span "Documents" at bounding box center [336, 174] width 94 height 22
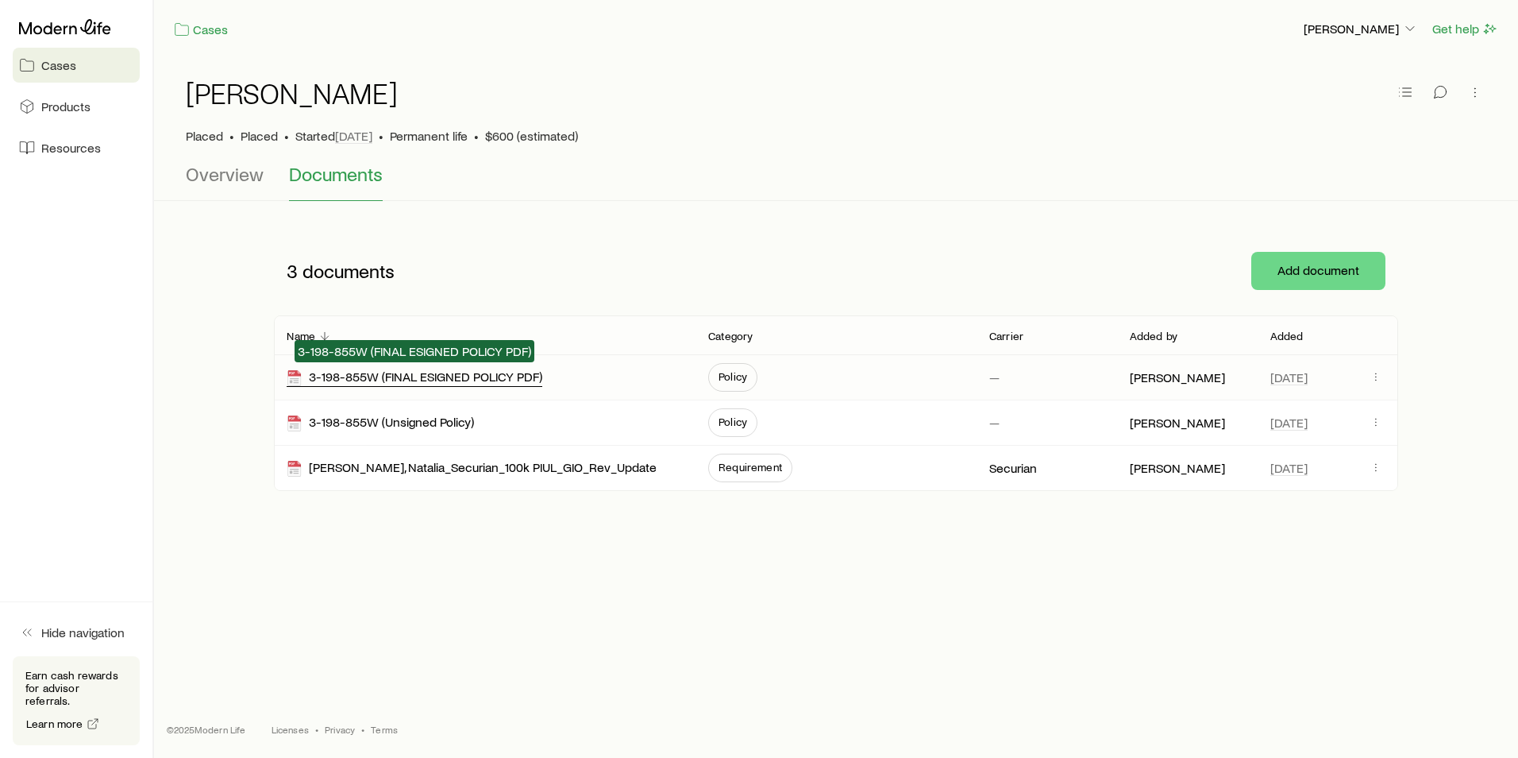
click at [407, 376] on div "3-198-855W (FINAL ESIGNED POLICY PDF)" at bounding box center [415, 377] width 256 height 18
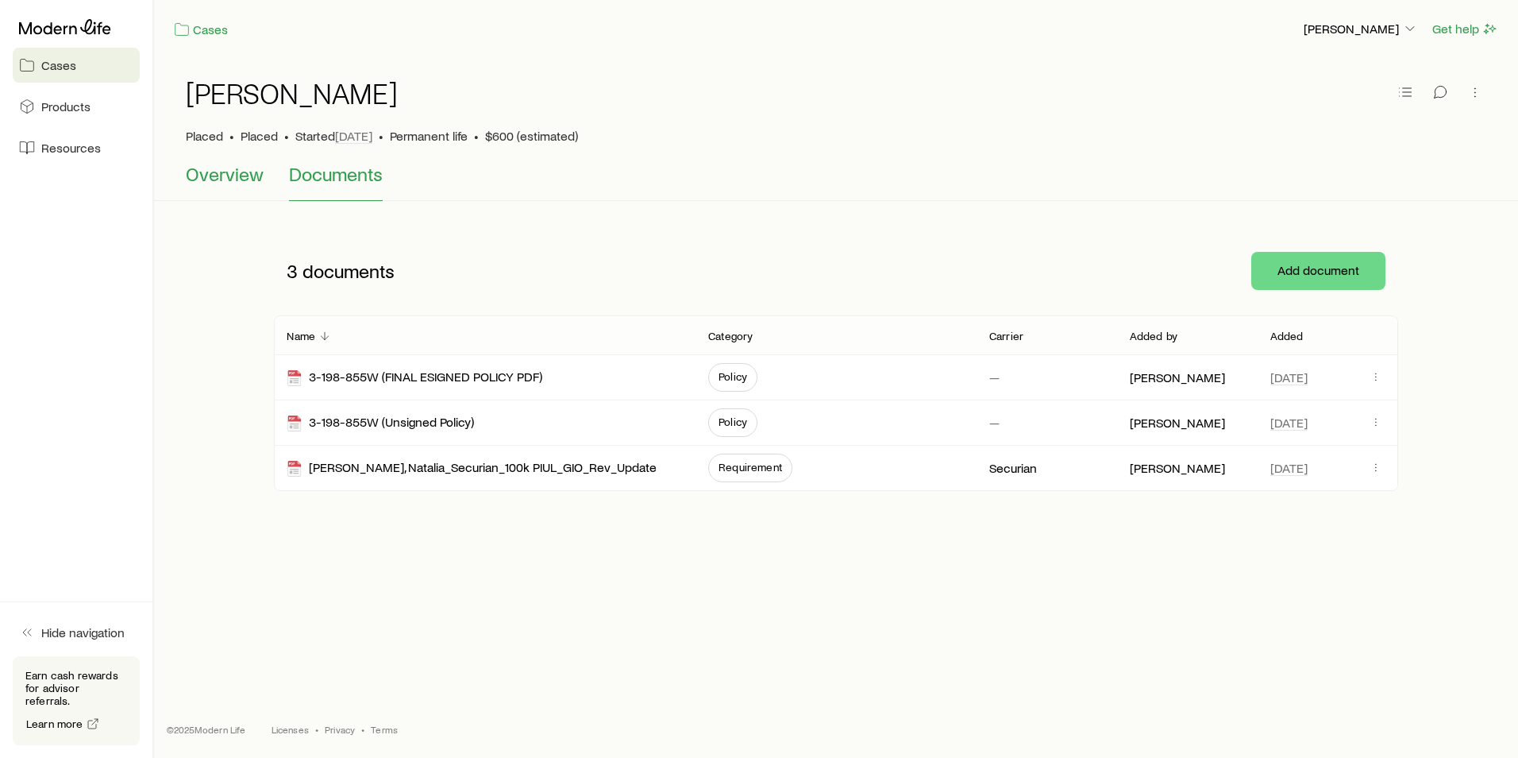
click at [249, 172] on span "Overview" at bounding box center [225, 174] width 78 height 22
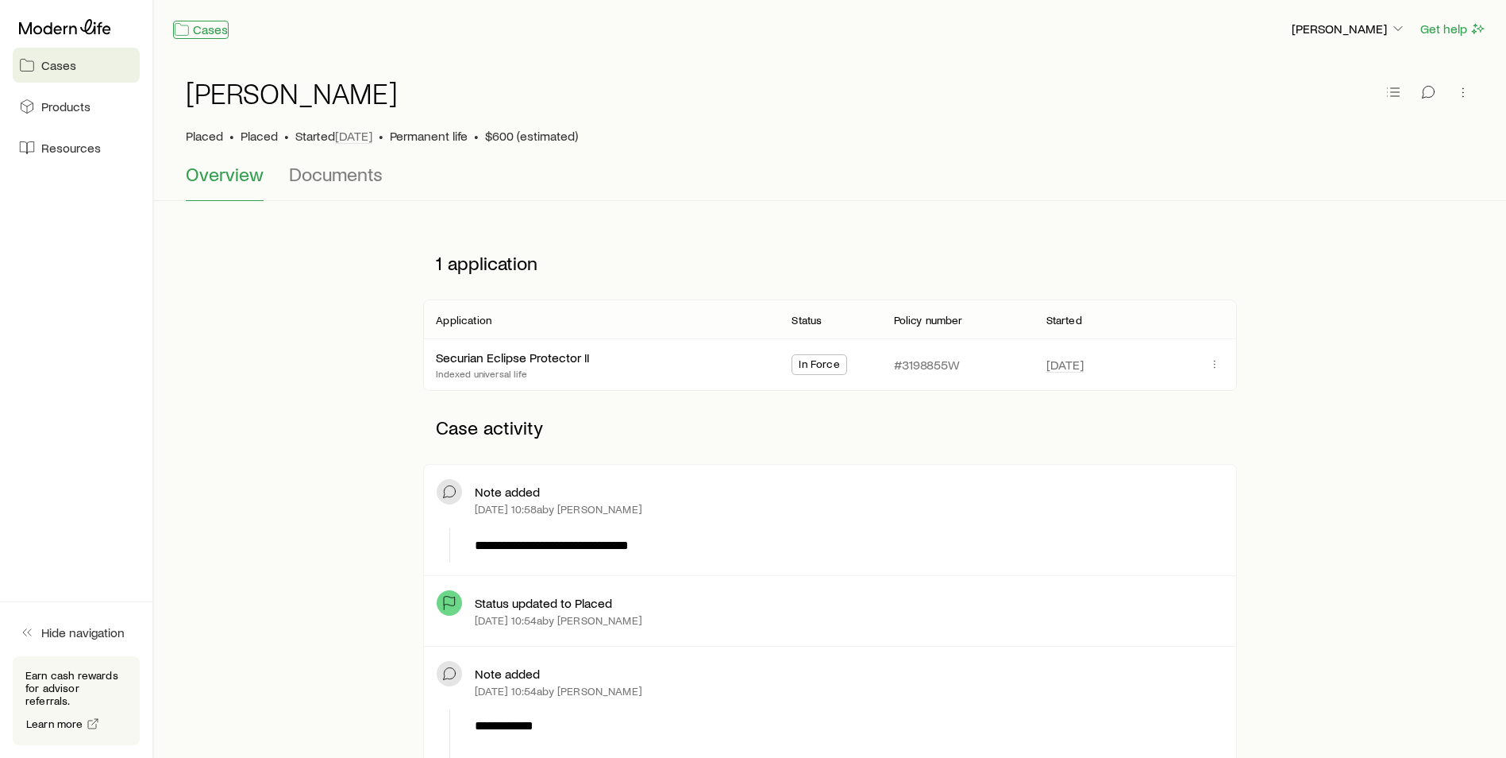
click at [211, 29] on link "Cases" at bounding box center [201, 30] width 56 height 18
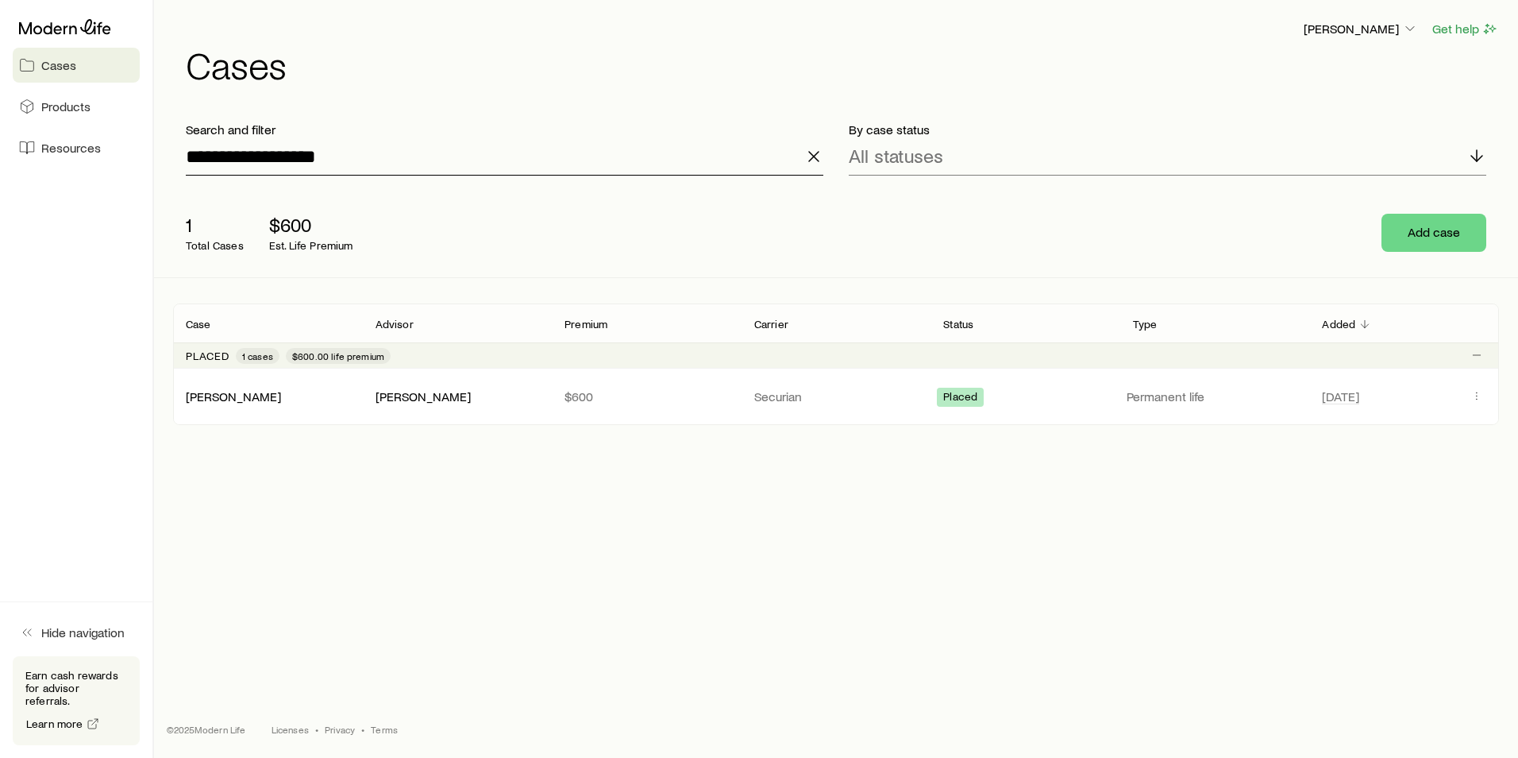
click at [339, 148] on input "**********" at bounding box center [505, 156] width 638 height 38
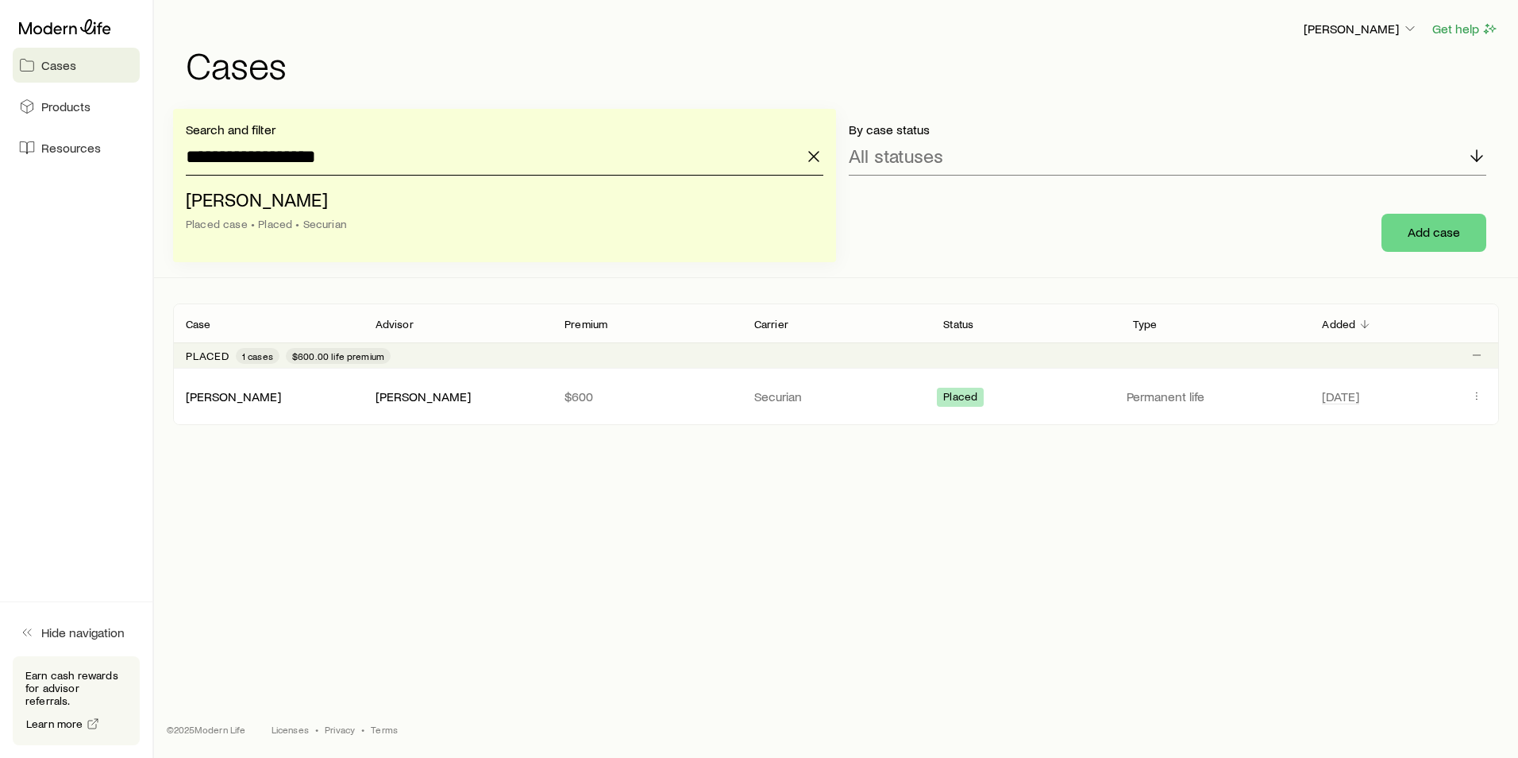
click at [339, 148] on input "**********" at bounding box center [505, 156] width 638 height 38
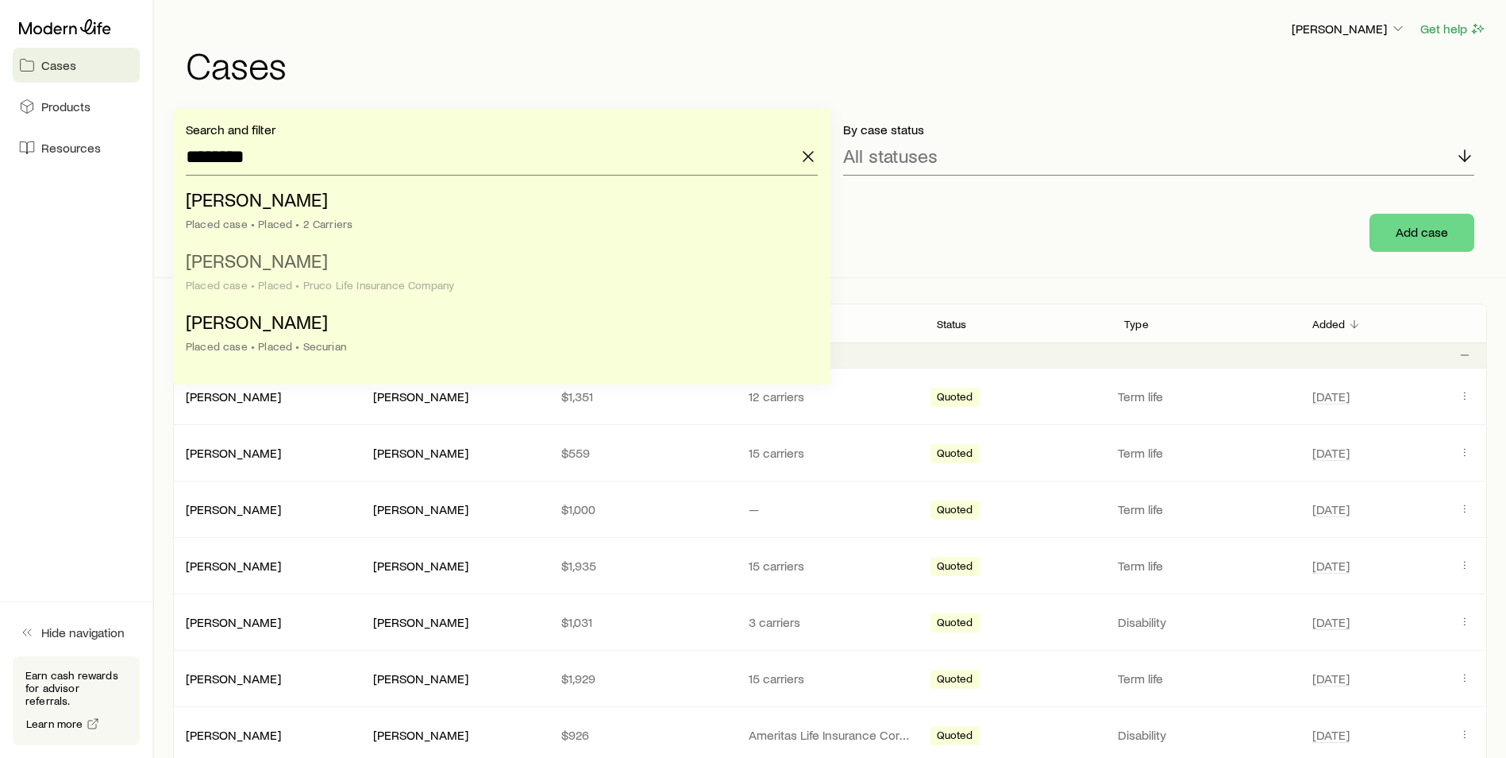
click at [281, 284] on div "Placed case • Placed • Pruco Life Insurance Company" at bounding box center [497, 285] width 623 height 13
type input "**********"
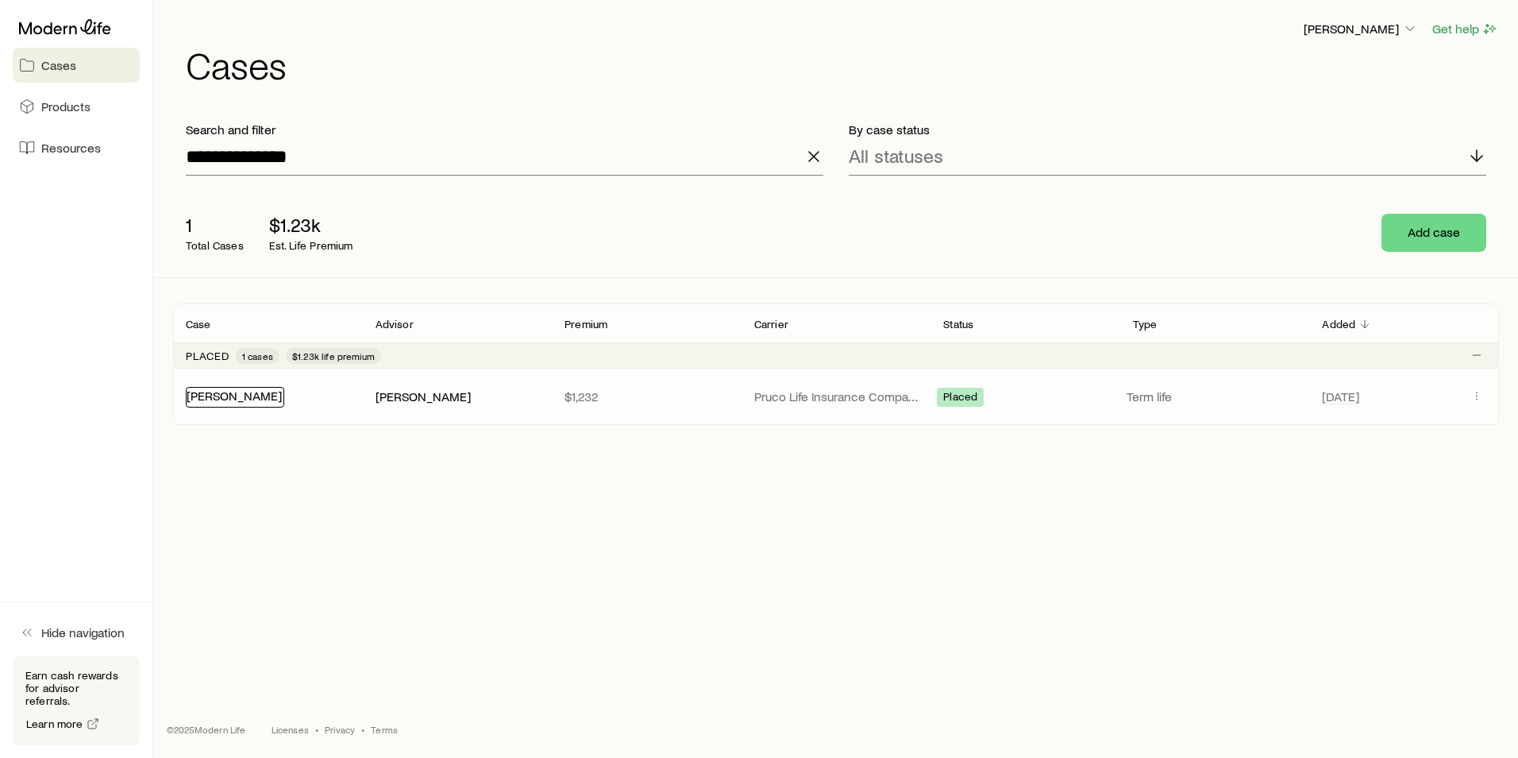
click at [219, 396] on link "[PERSON_NAME]" at bounding box center [234, 395] width 95 height 15
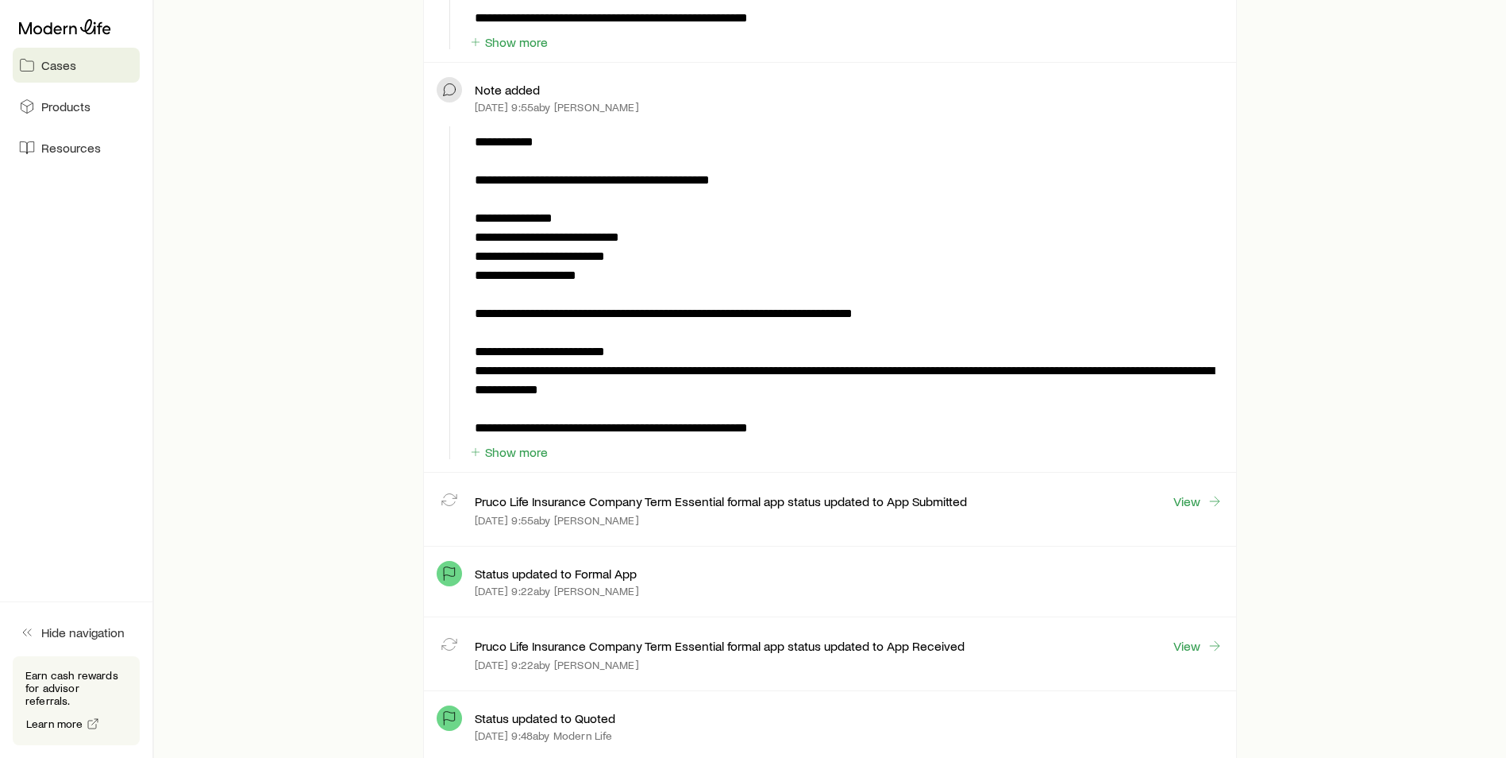
scroll to position [5400, 0]
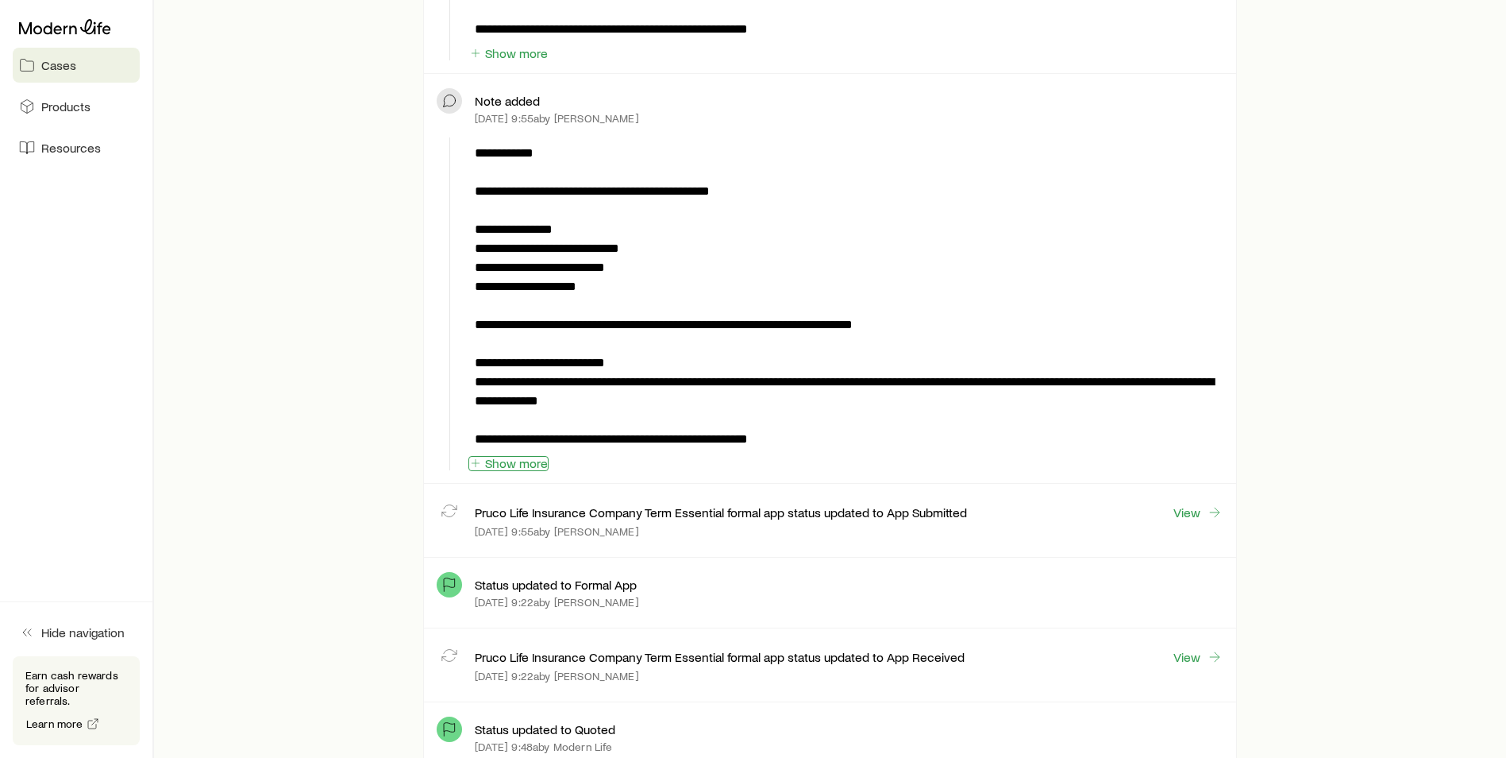
click at [509, 456] on button "Show more" at bounding box center [509, 463] width 80 height 15
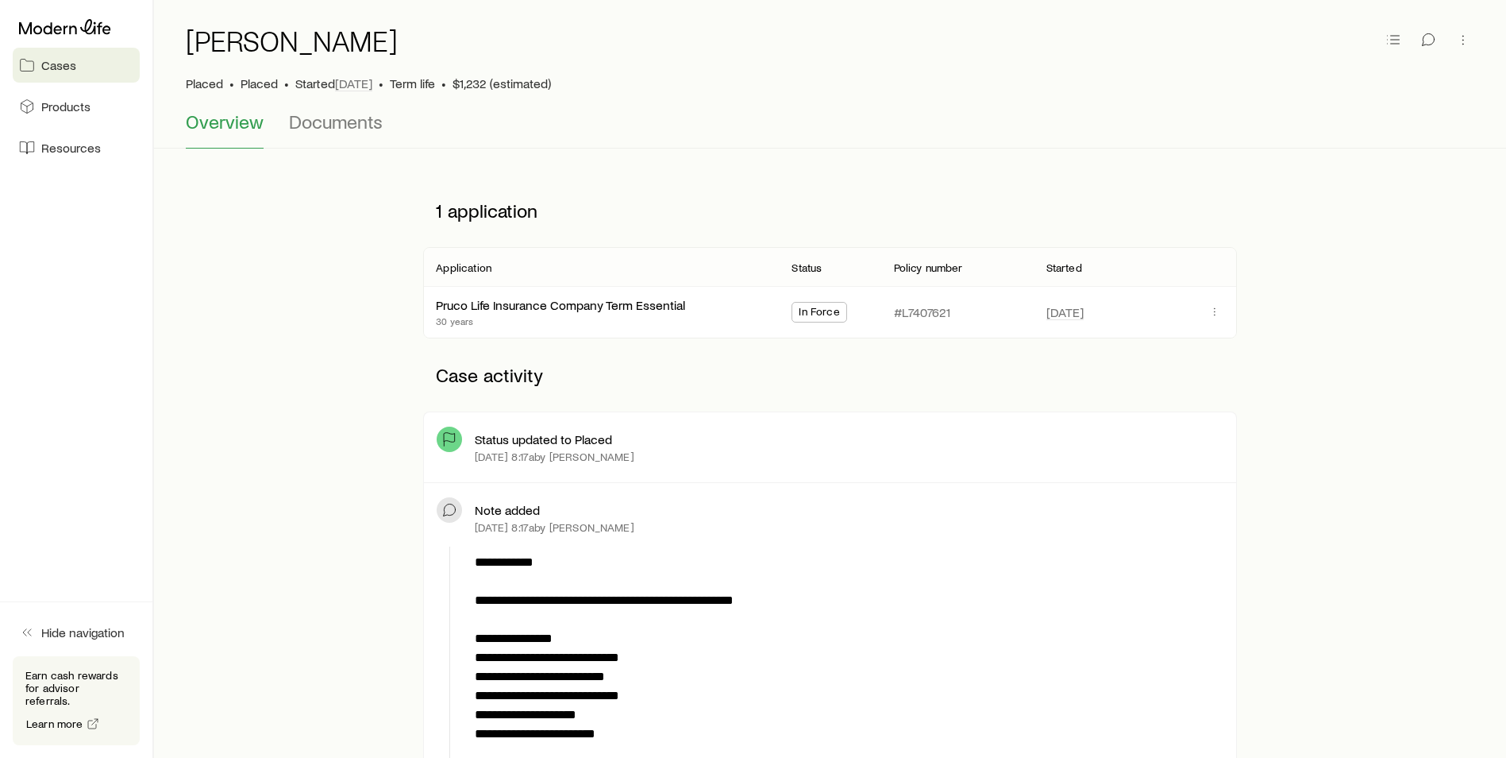
scroll to position [0, 0]
